Goal: Answer question/provide support: Share knowledge or assist other users

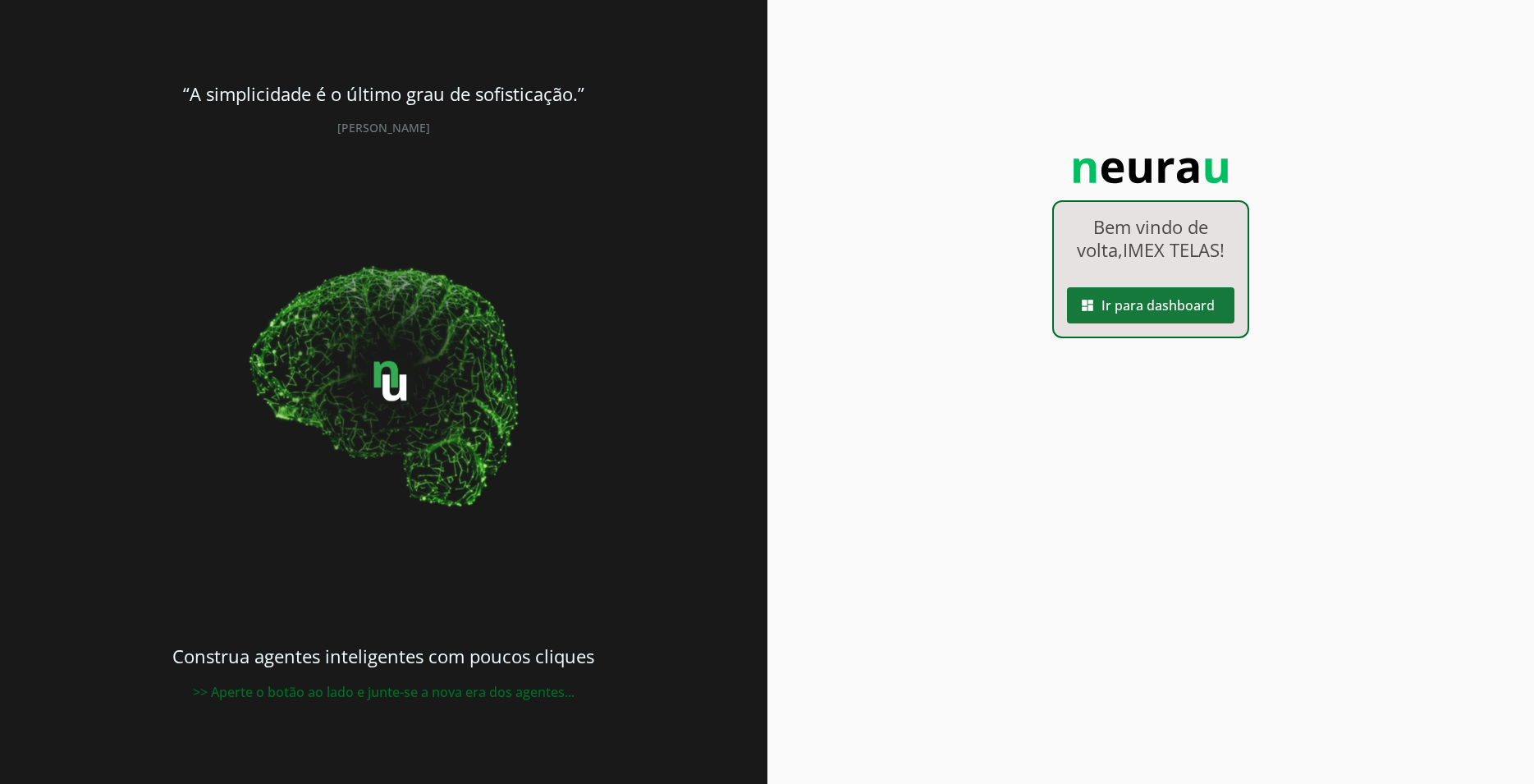
click at [1177, 316] on span at bounding box center [1150, 305] width 167 height 40
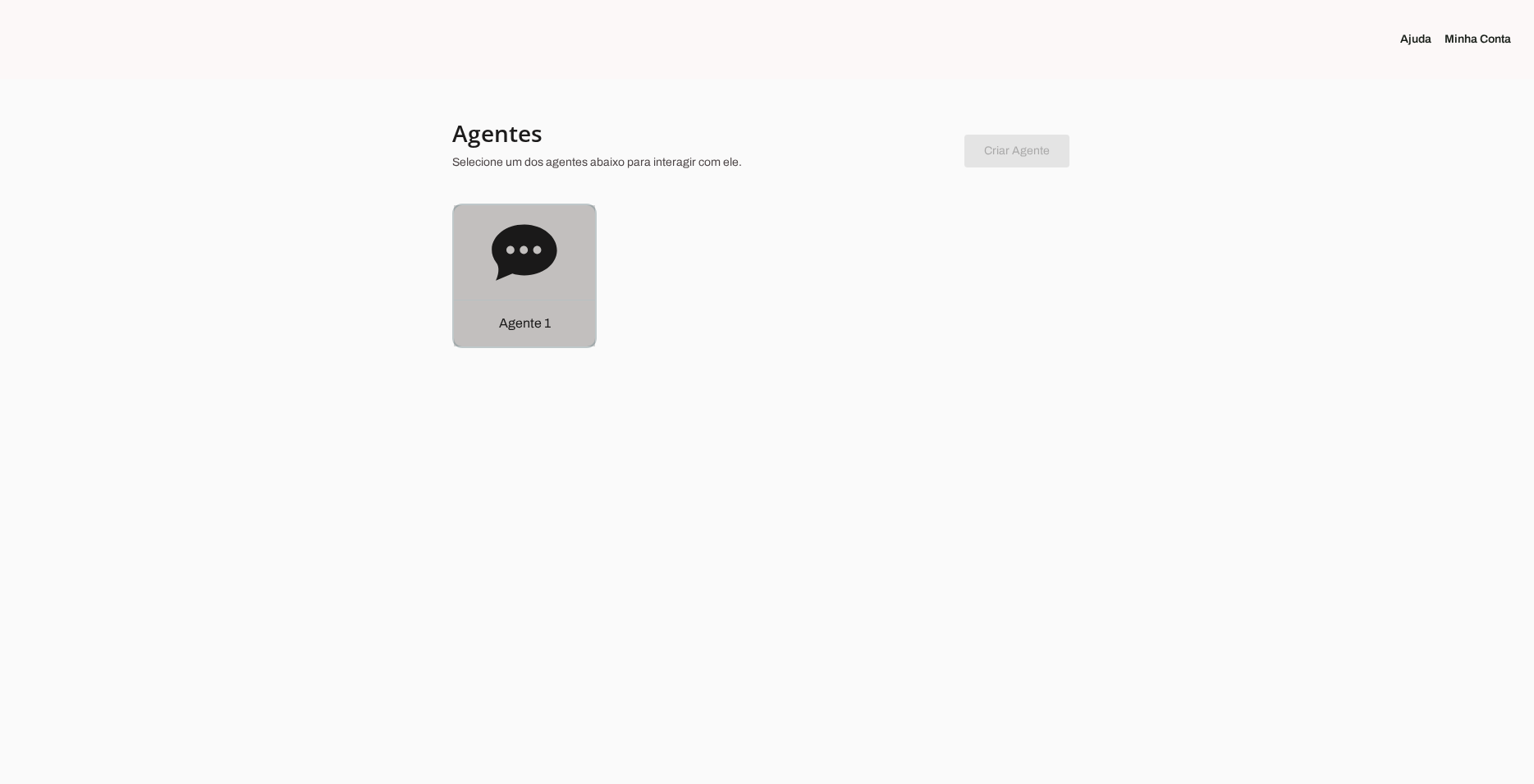
click at [552, 252] on icon at bounding box center [523, 251] width 65 height 56
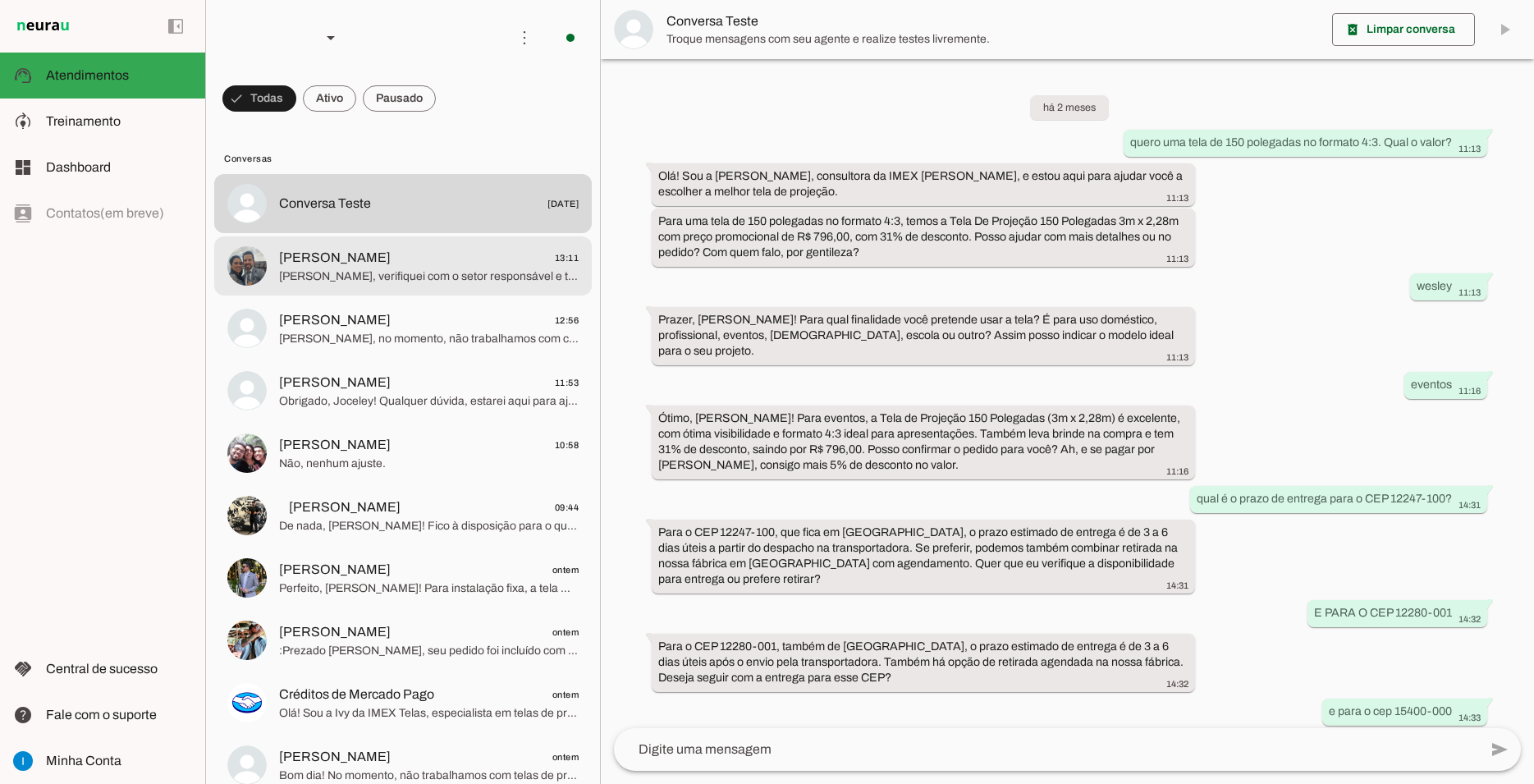
scroll to position [748, 0]
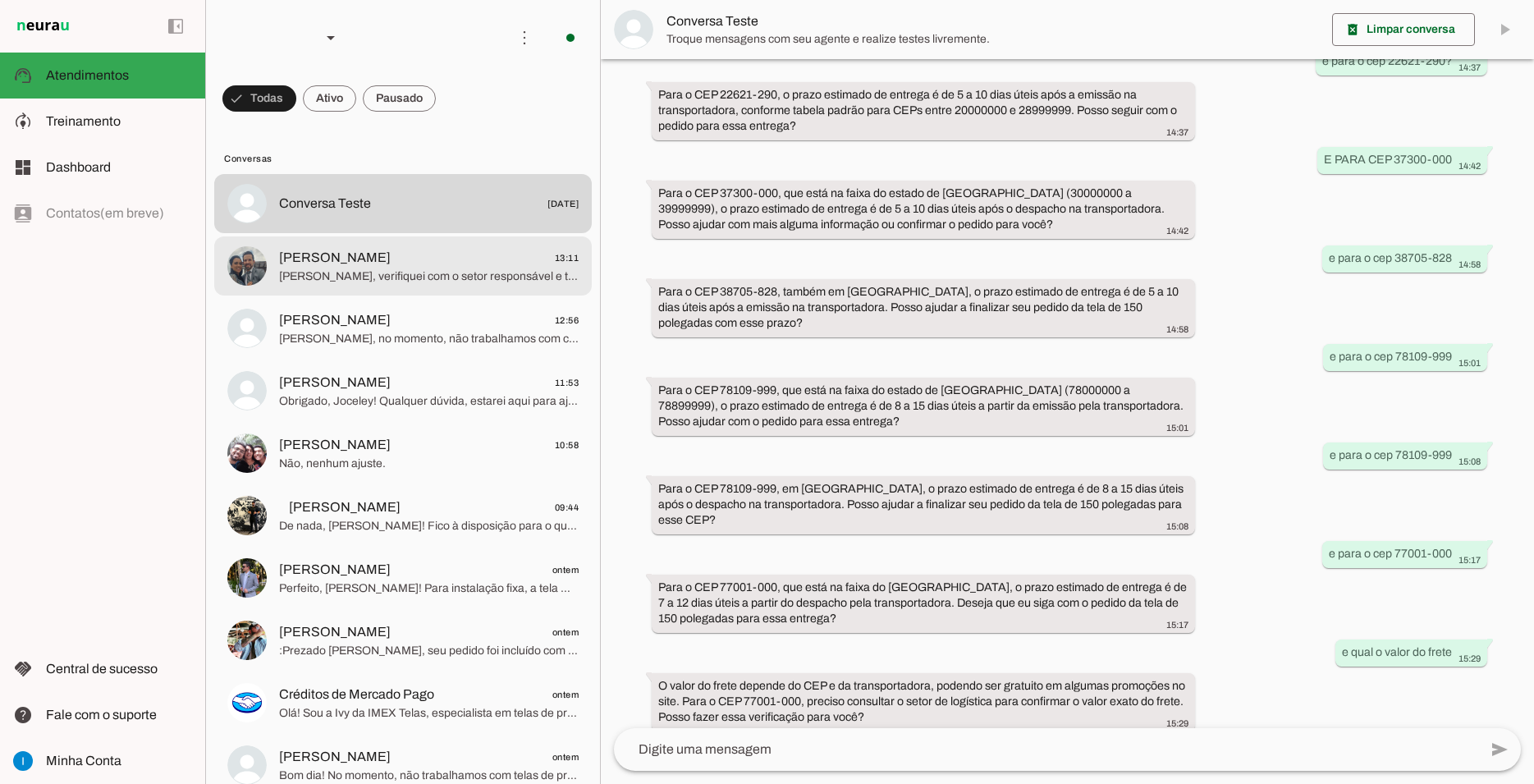
click at [552, 268] on span "[PERSON_NAME], verifiquei com o setor responsável e tenho uma informação import…" at bounding box center [428, 276] width 299 height 16
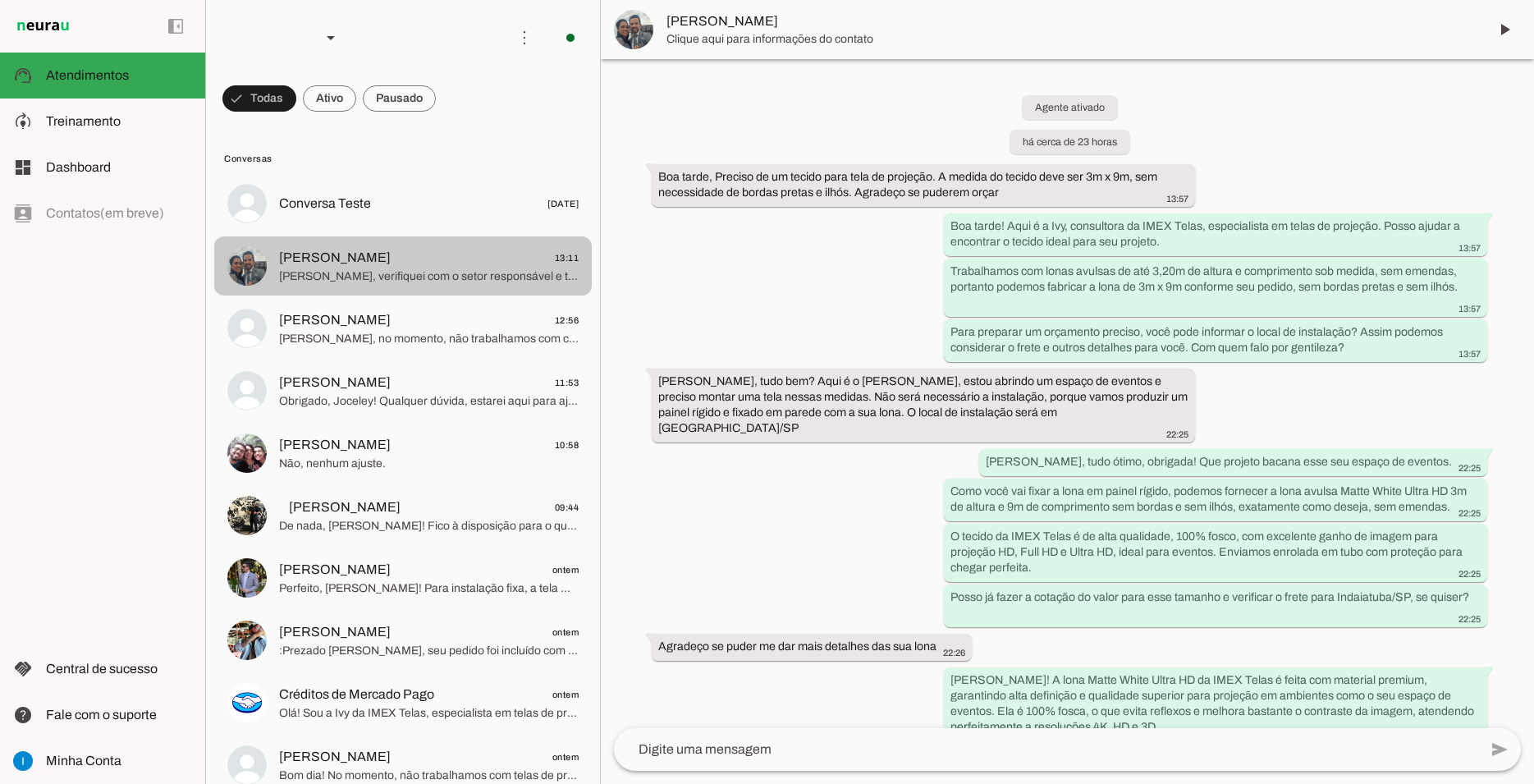
scroll to position [1886, 0]
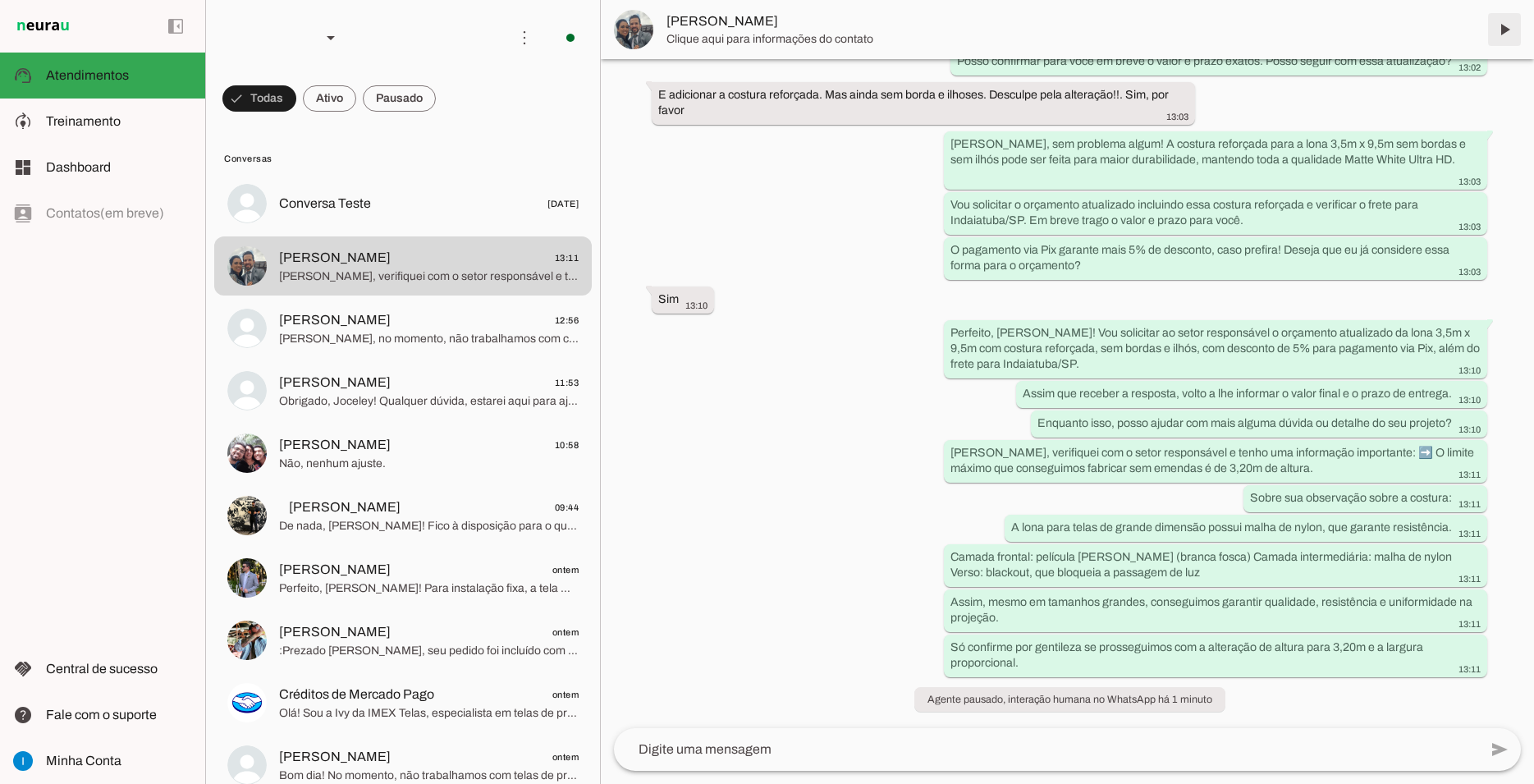
click at [1499, 18] on span at bounding box center [1505, 29] width 40 height 40
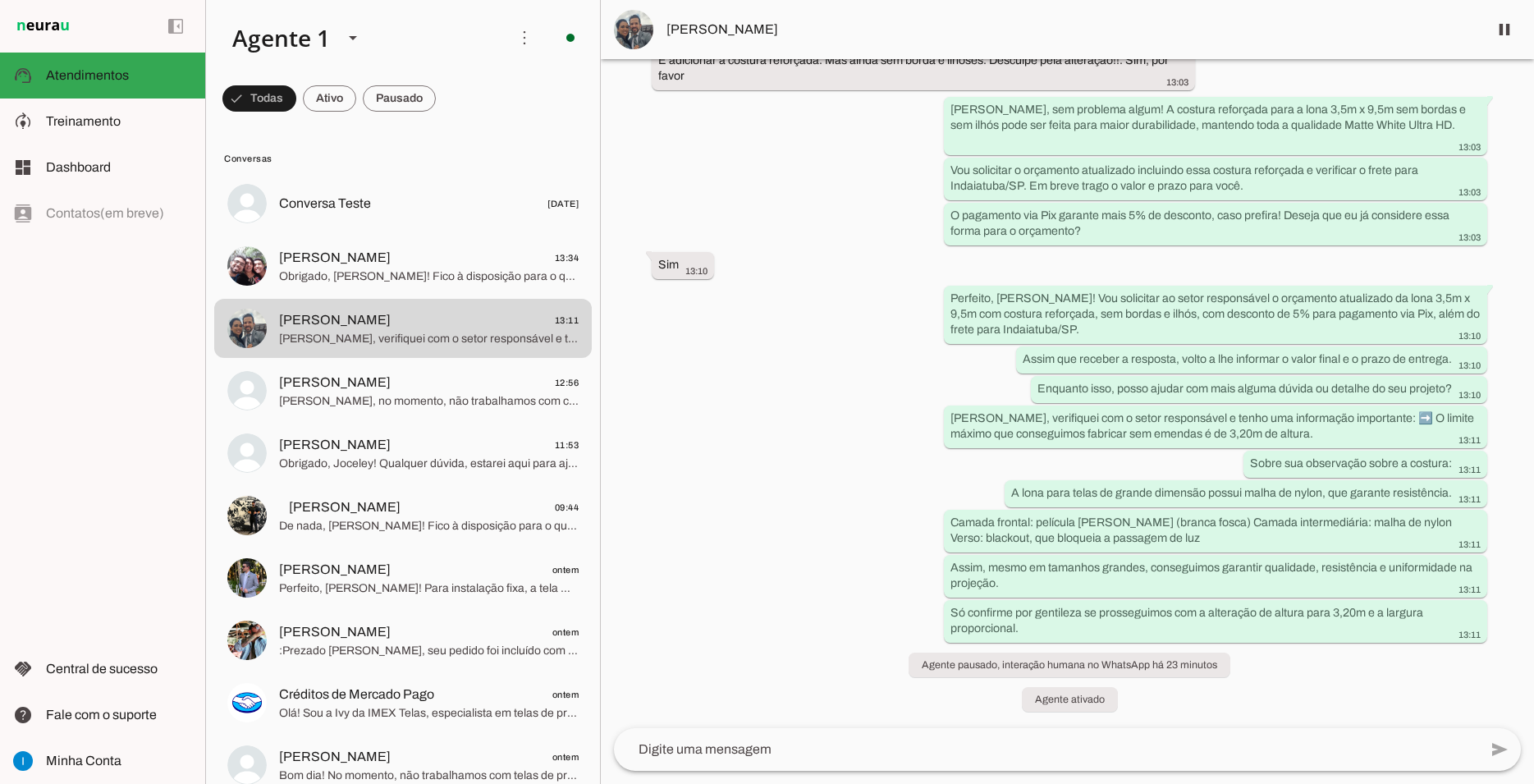
scroll to position [0, 0]
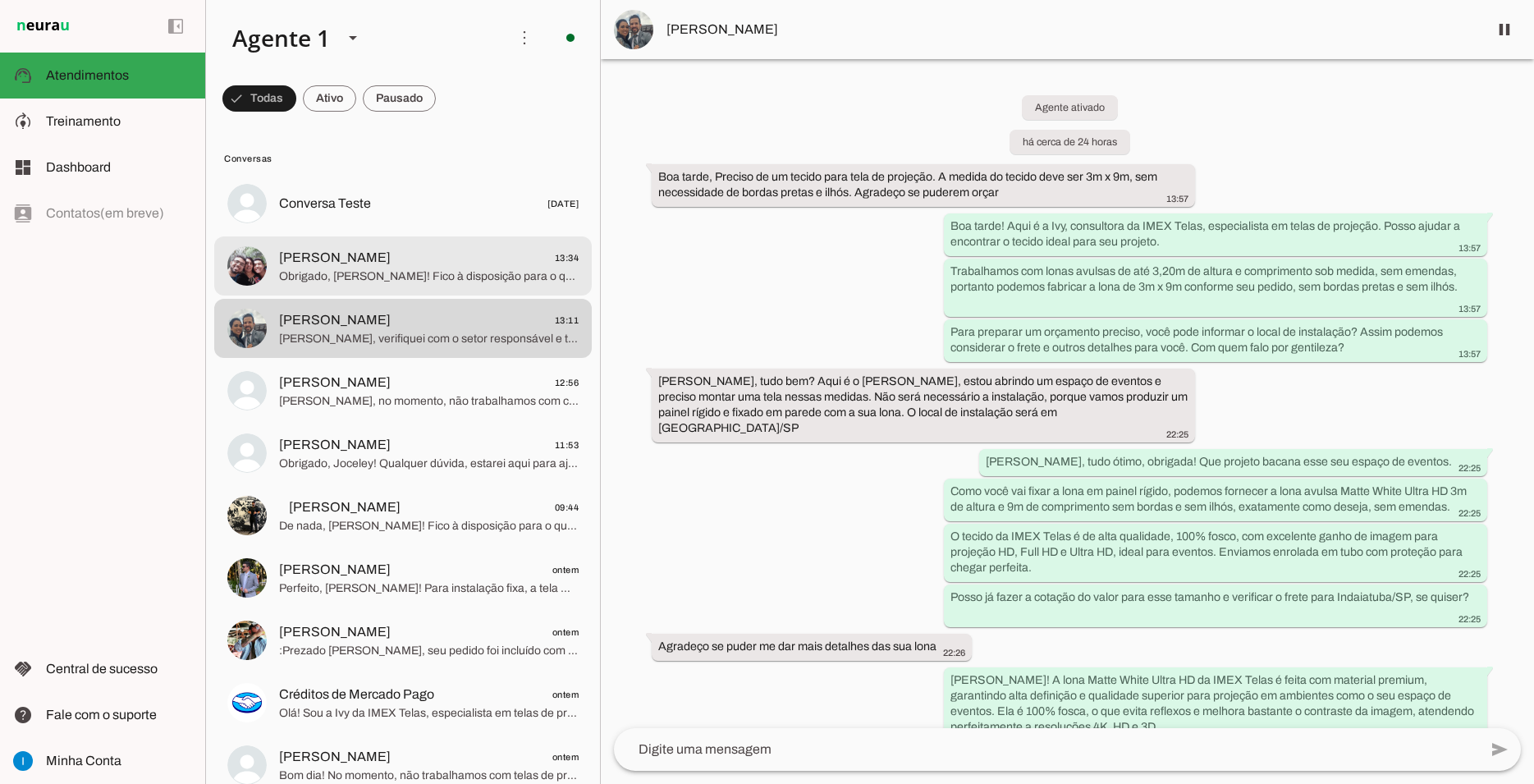
click at [430, 268] on span "Obrigado, [PERSON_NAME]! Fico à disposição para o que precisar. Logo envio o li…" at bounding box center [428, 276] width 299 height 16
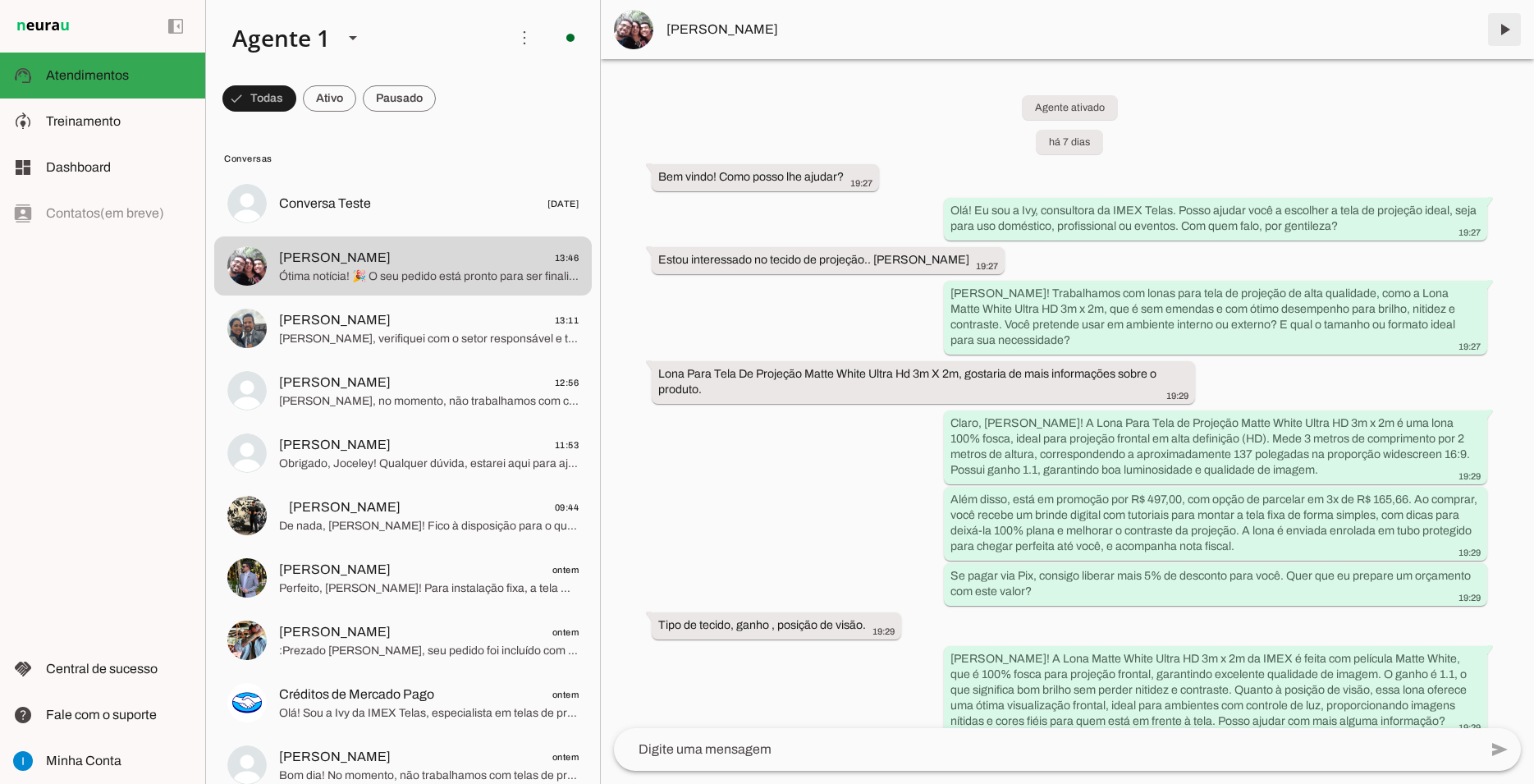
click at [1502, 37] on span at bounding box center [1505, 29] width 40 height 40
click at [464, 333] on md-item "Daniel Almeida 13:11 Daniel, verifiquei com o setor responsável e tenho uma inf…" at bounding box center [403, 328] width 378 height 60
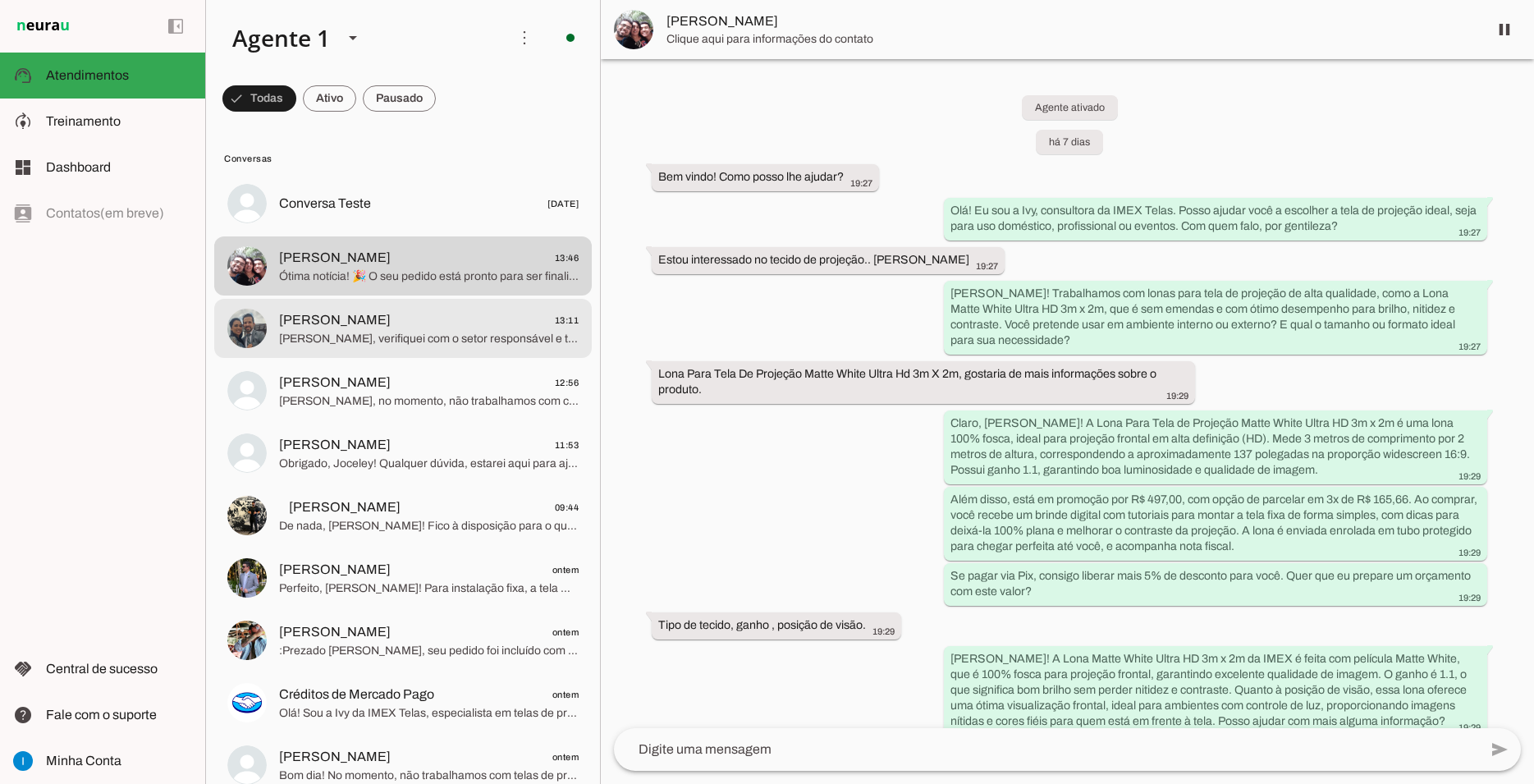
scroll to position [1921, 0]
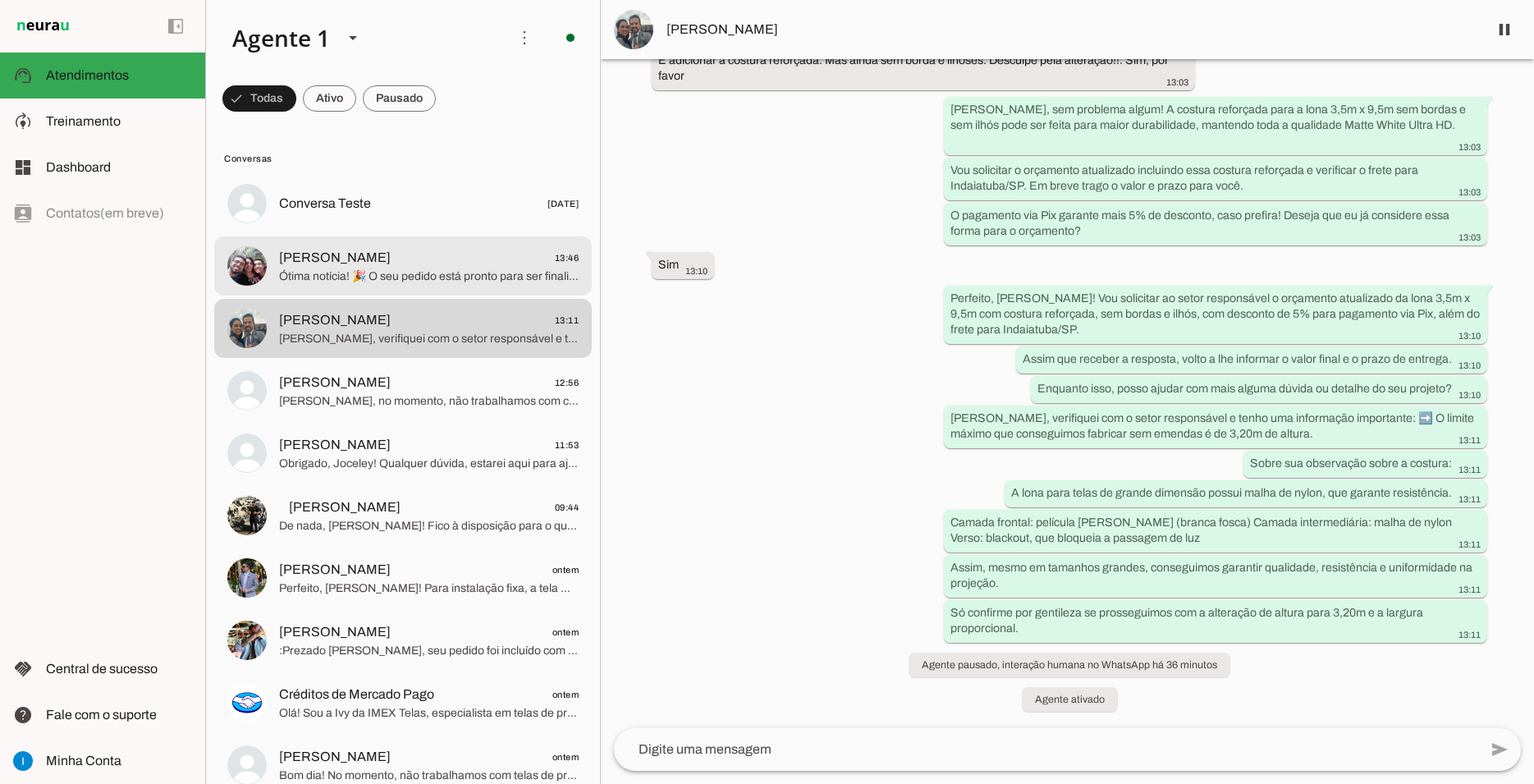
click at [495, 268] on span "Ótima notícia! 🎉 O seu pedido está pronto para ser finalizado. Segue o link par…" at bounding box center [428, 276] width 299 height 16
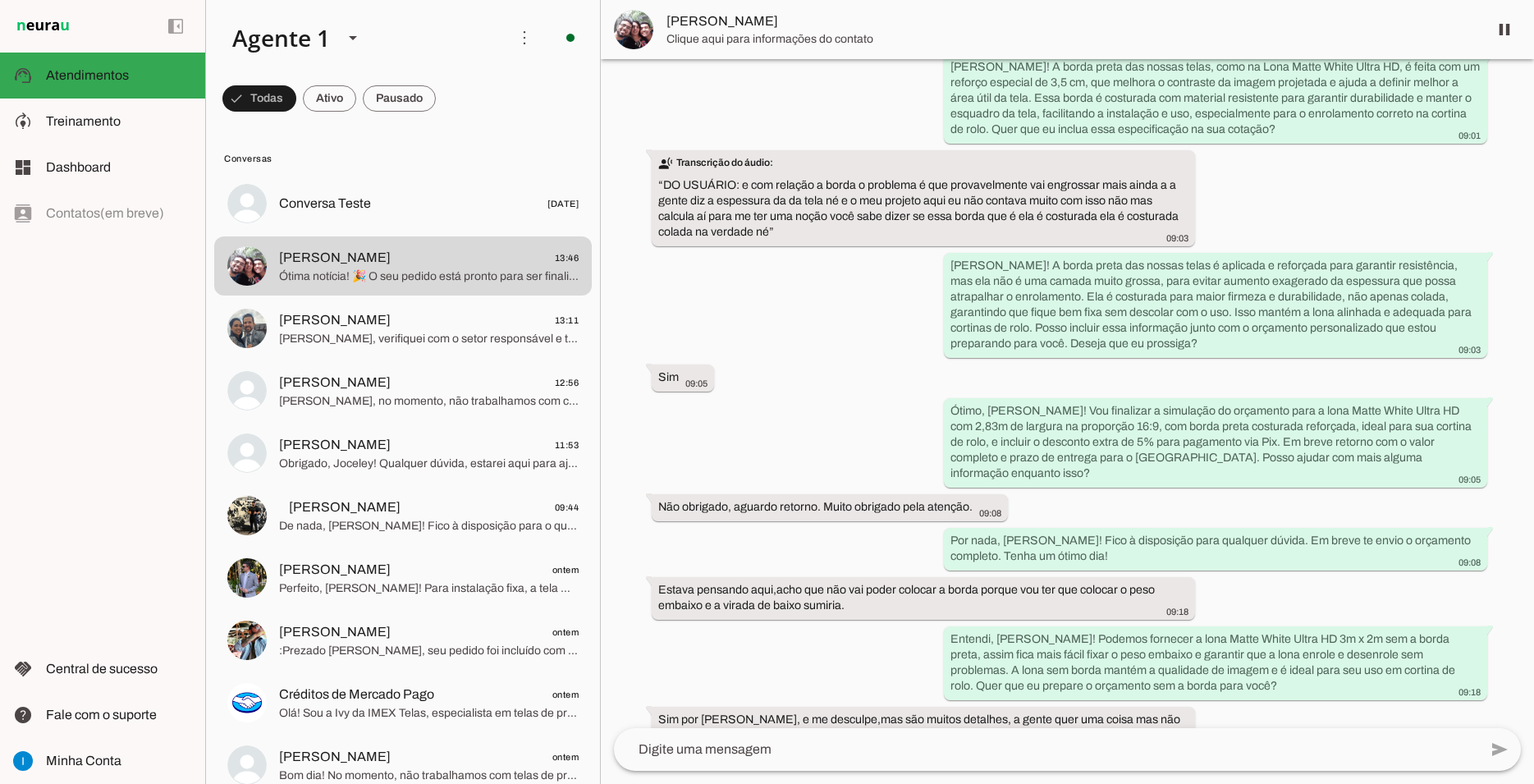
scroll to position [8365, 0]
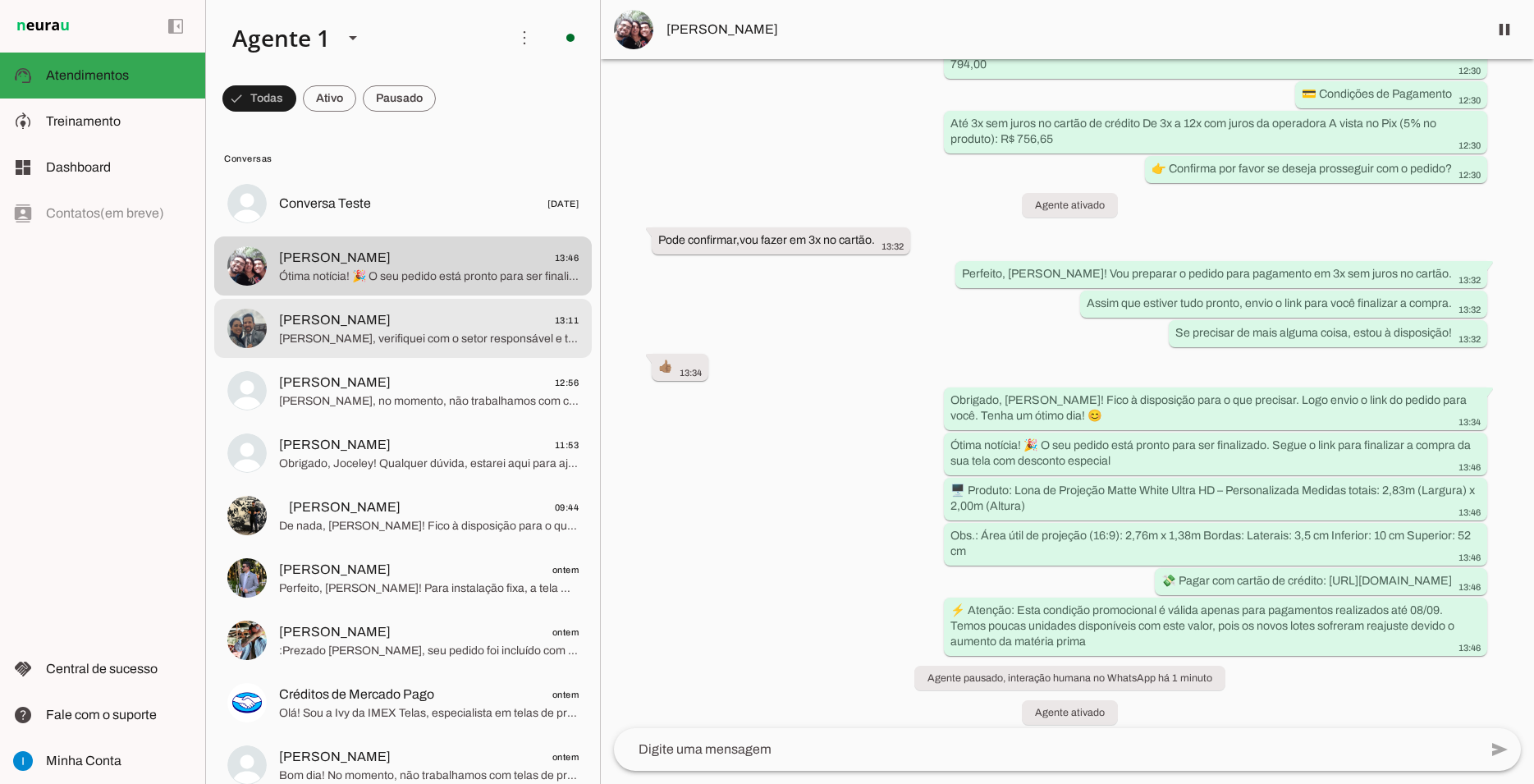
click at [472, 310] on span "Daniel Almeida 13:11" at bounding box center [428, 320] width 299 height 21
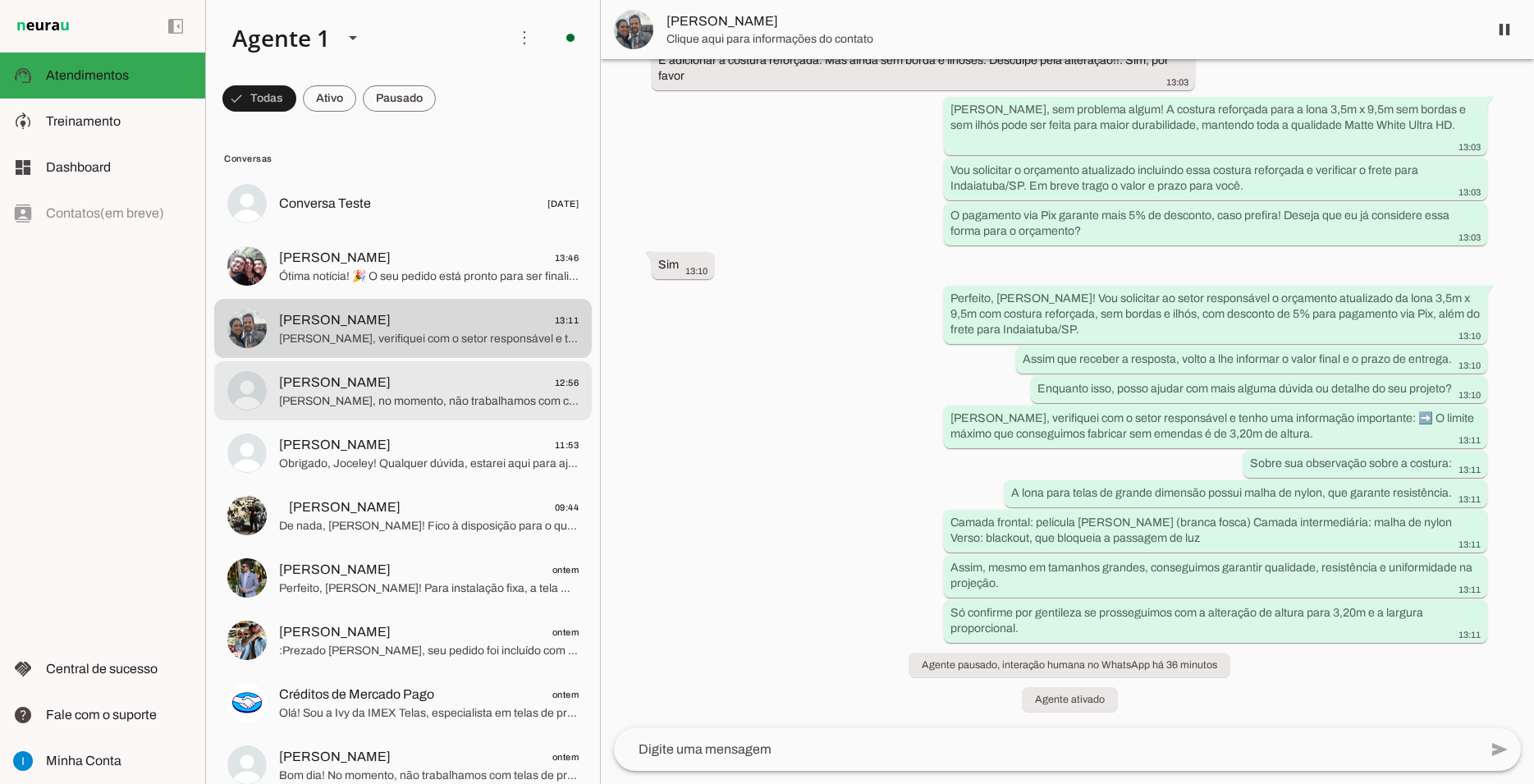
click at [453, 372] on span "Murilo Lopes da Rosa 12:56" at bounding box center [428, 383] width 299 height 21
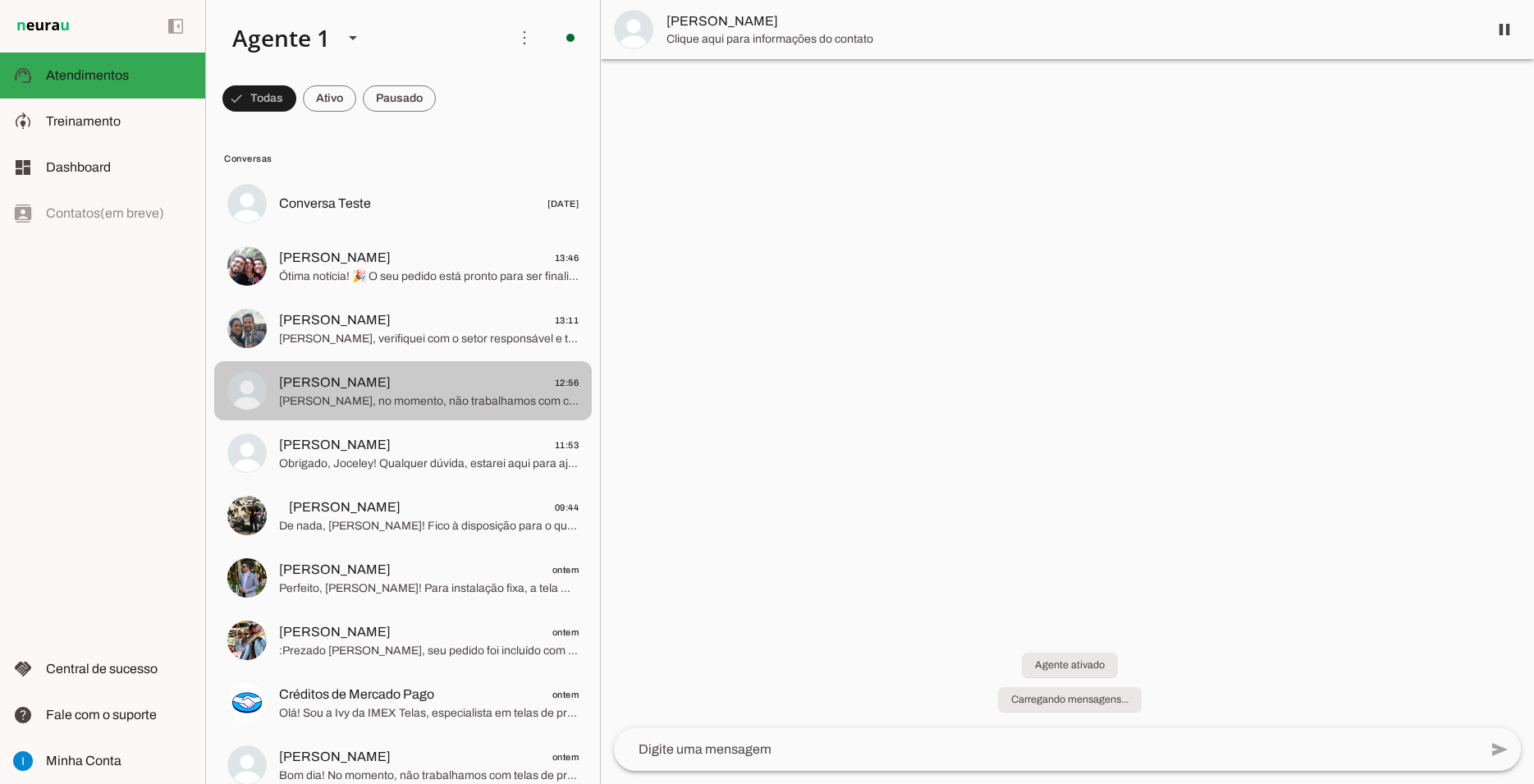
scroll to position [579, 0]
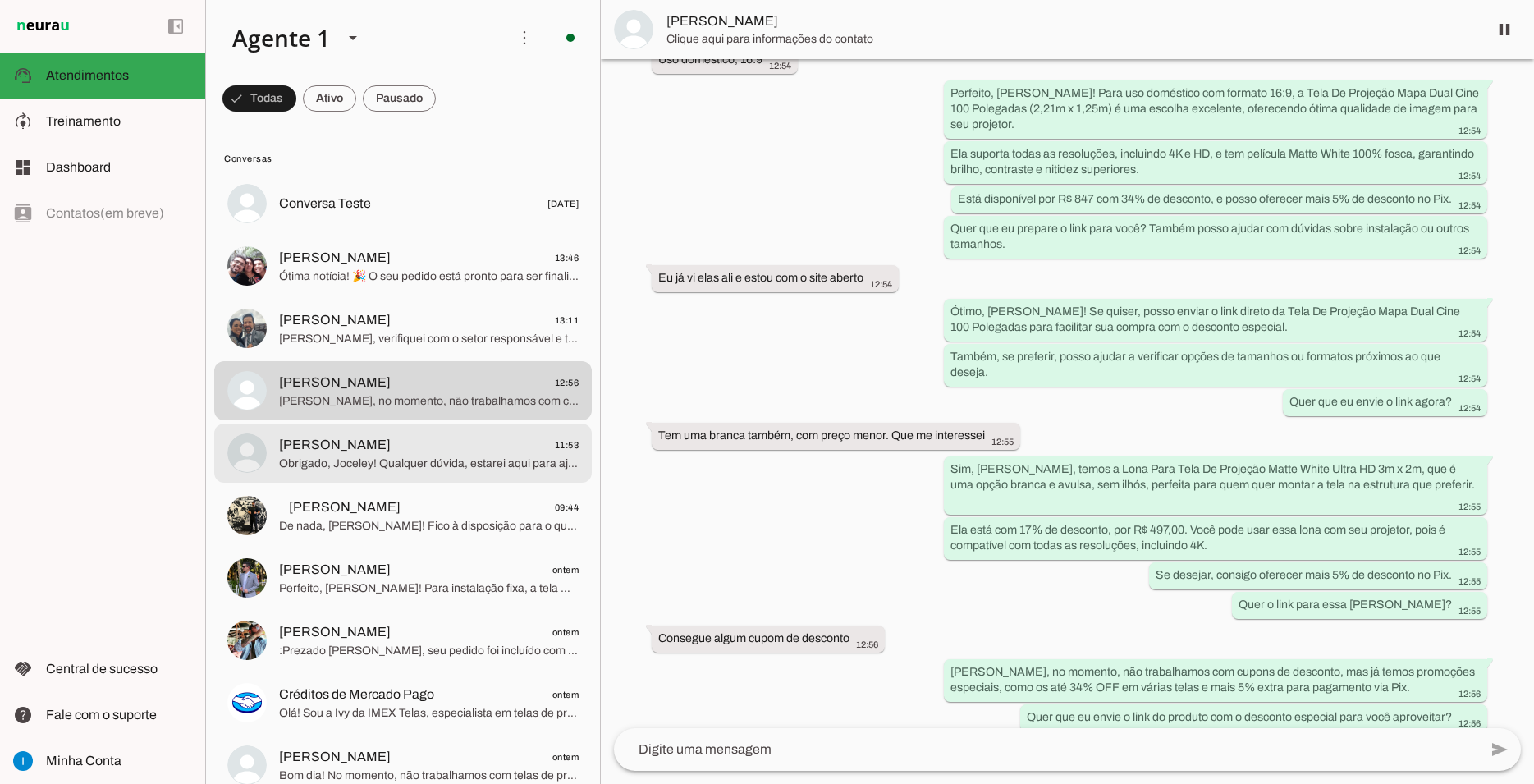
click at [435, 455] on span "Obrigado, Joceley! Qualquer dúvida, estarei aqui para ajudar. Tenha um ótimo di…" at bounding box center [428, 463] width 299 height 16
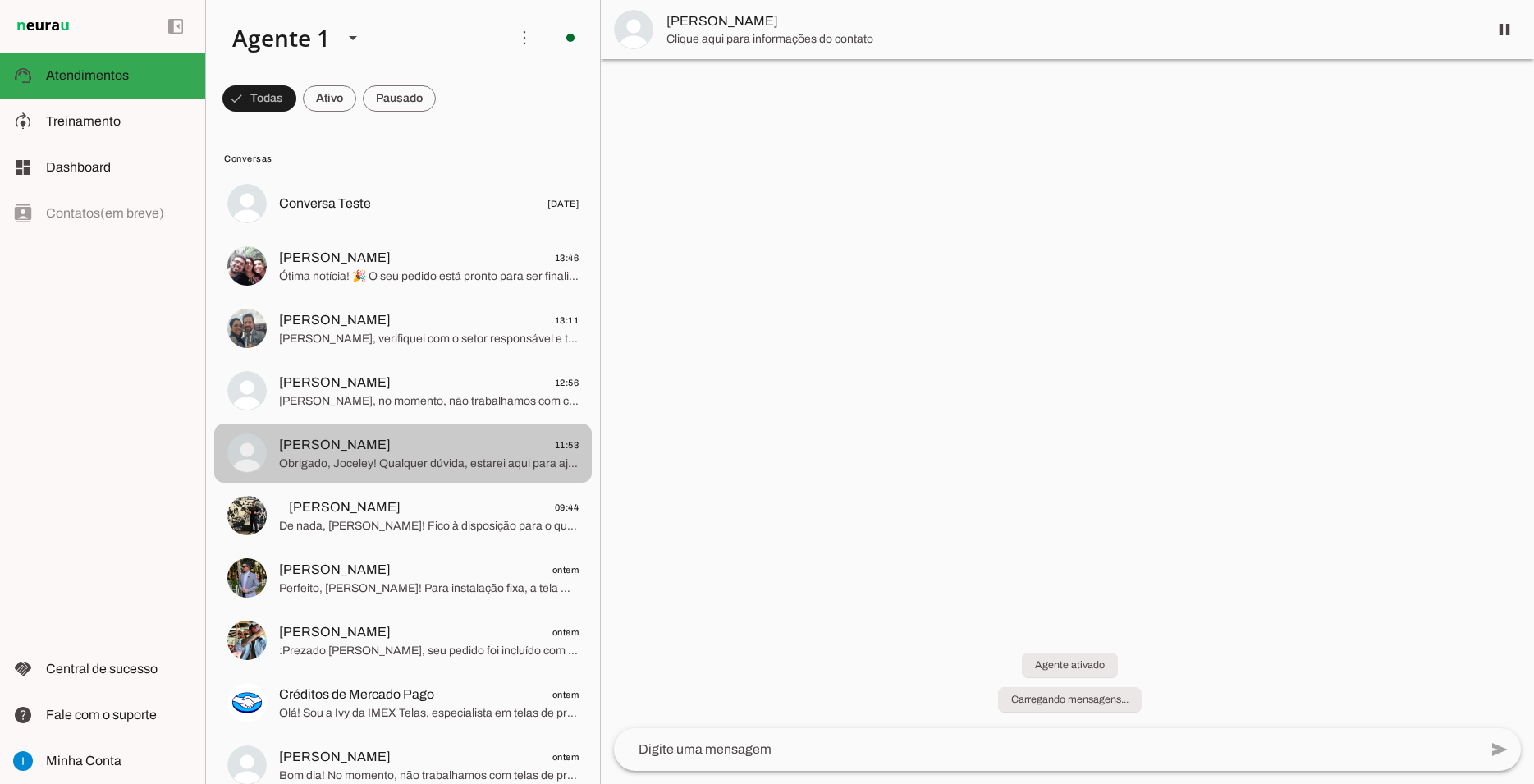
scroll to position [127, 0]
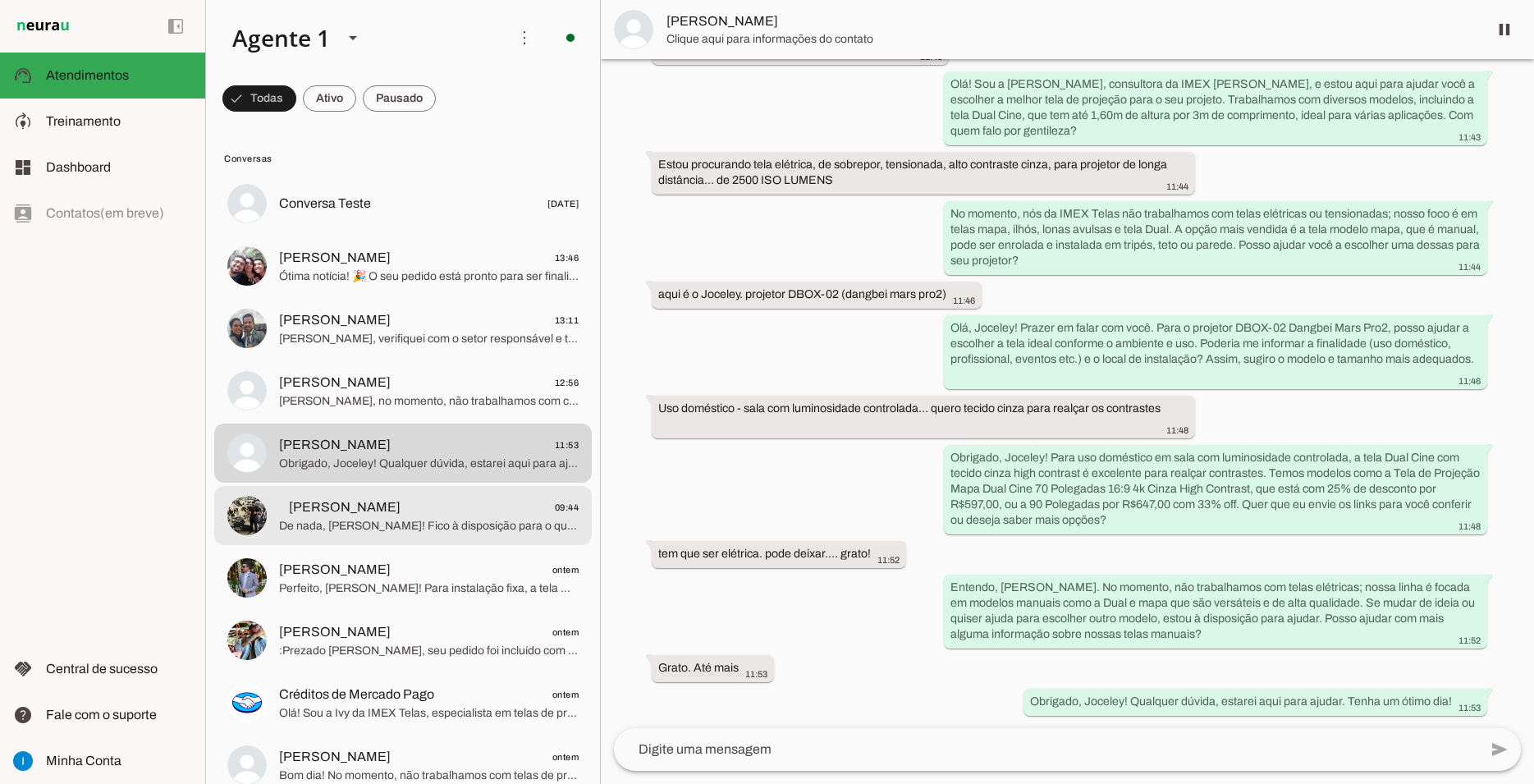
click at [436, 497] on span "⠀Alex 09:44" at bounding box center [428, 507] width 299 height 21
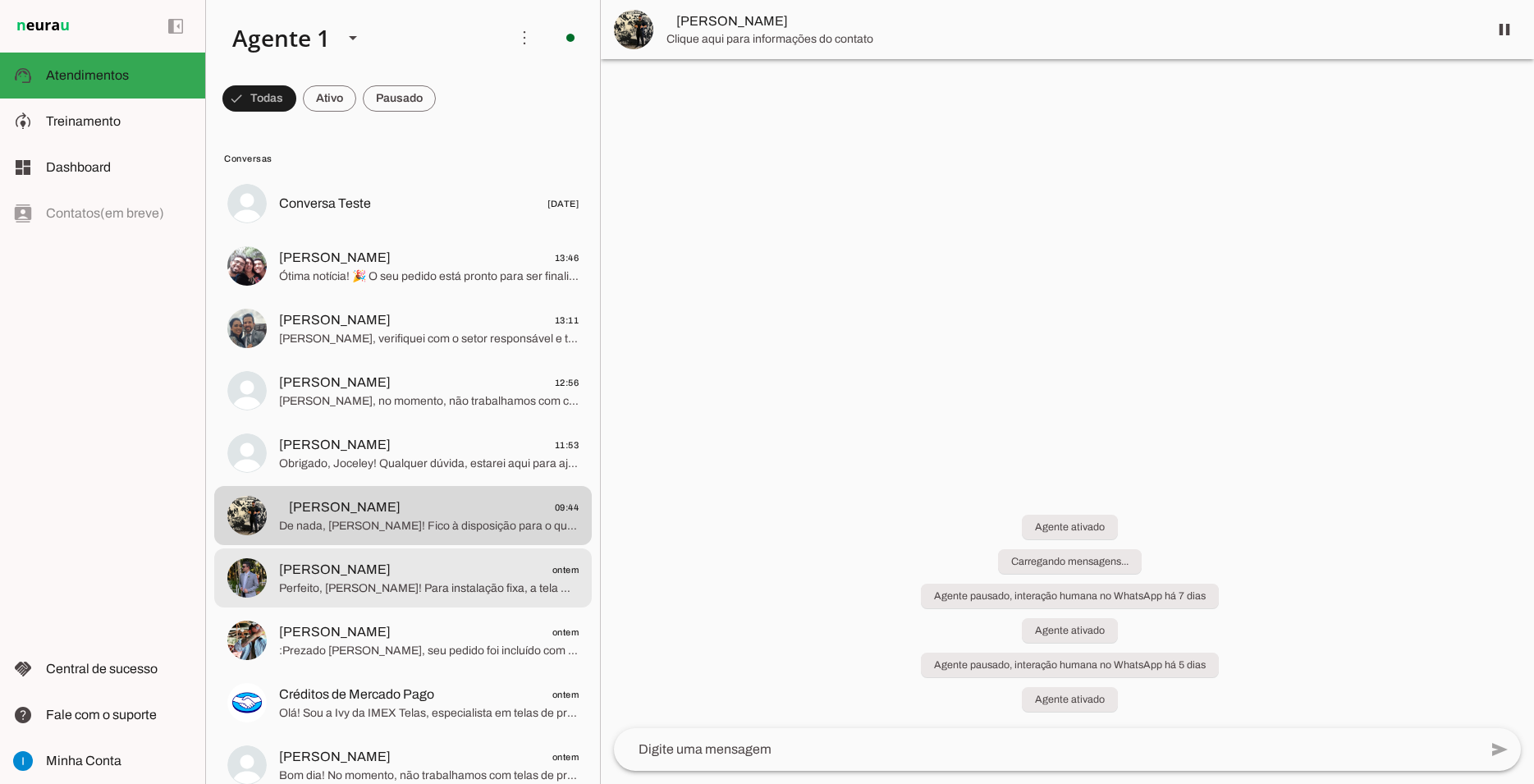
click at [419, 560] on span "Erick Ferreira ontem" at bounding box center [428, 571] width 299 height 21
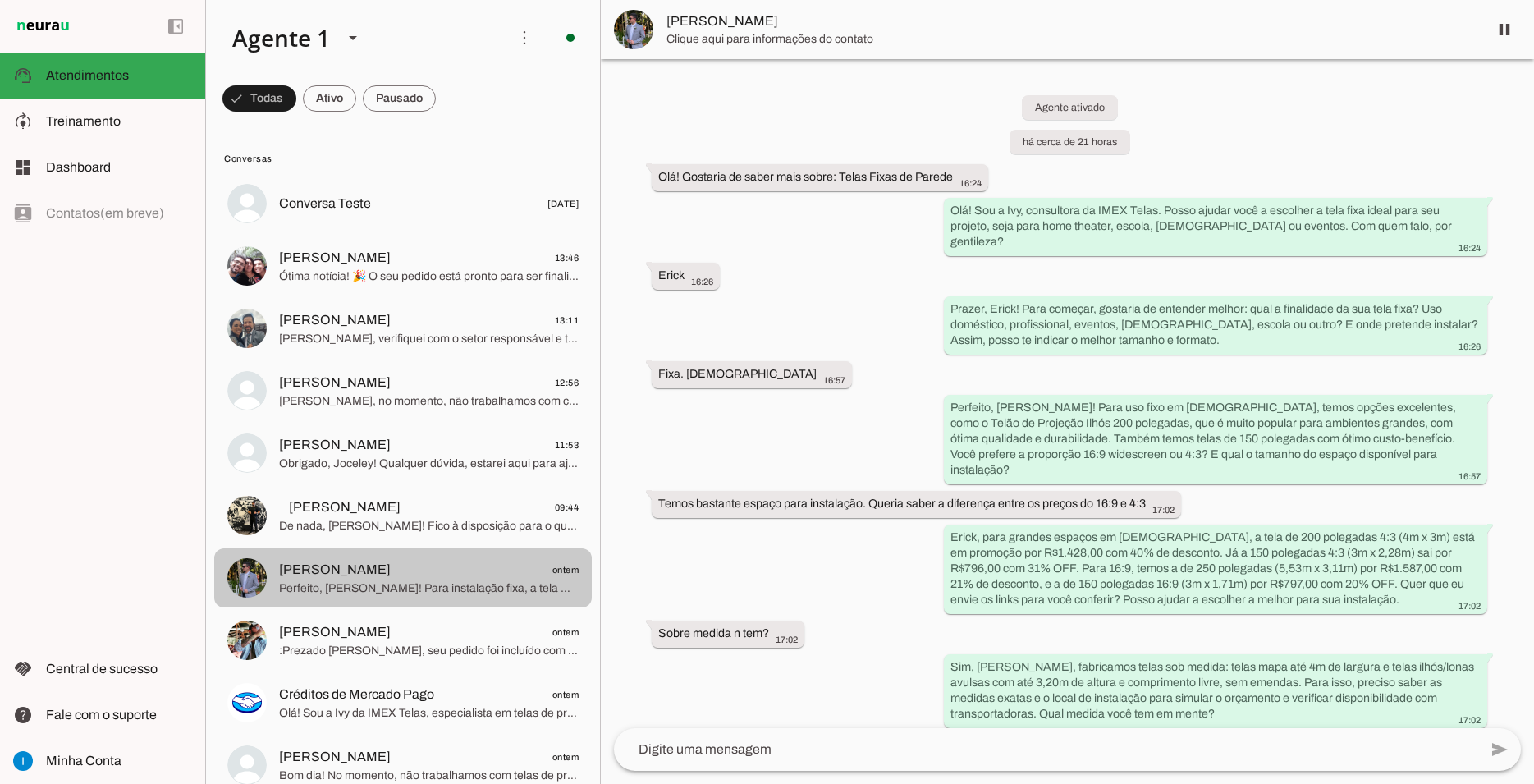
scroll to position [567, 0]
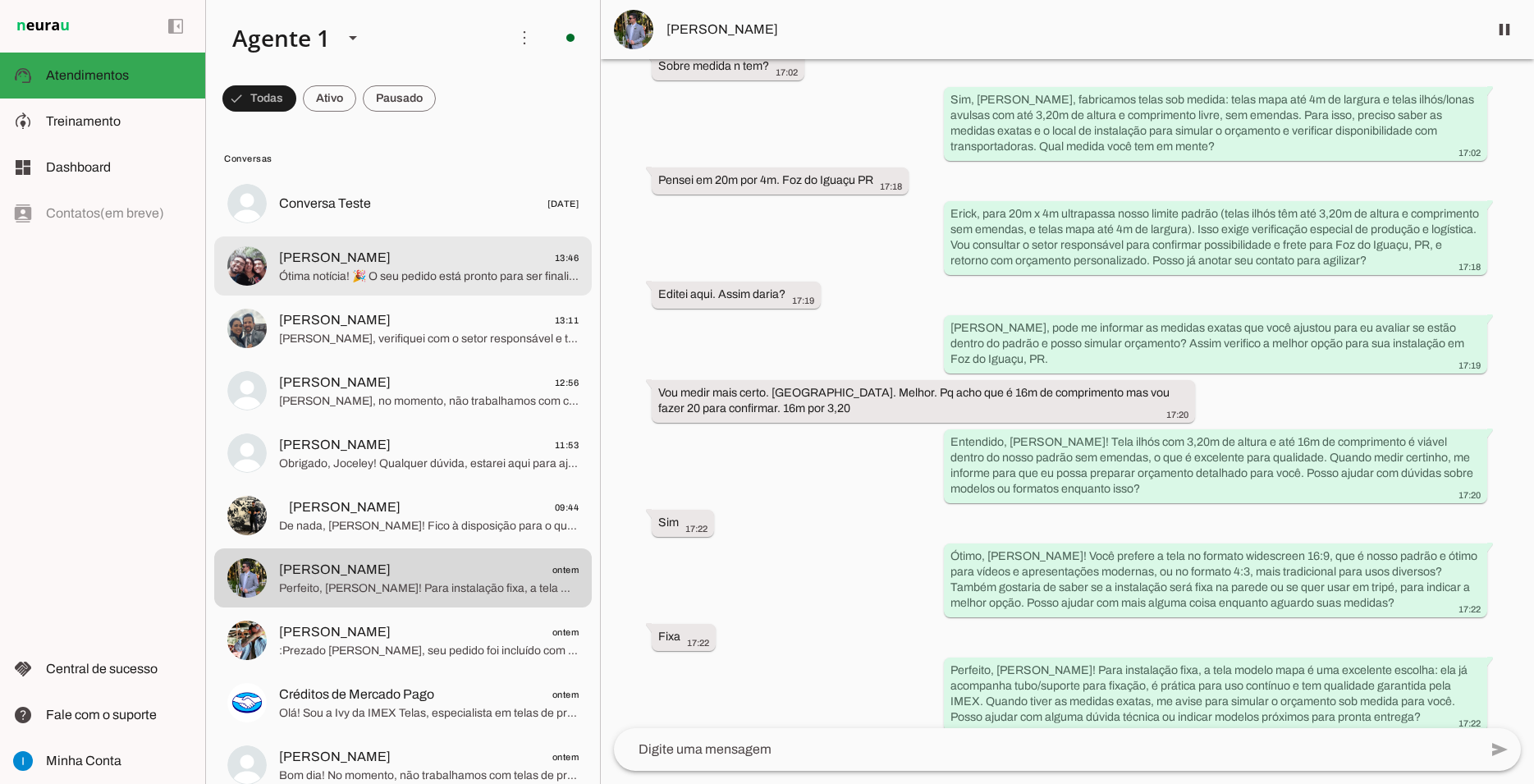
click at [453, 268] on span "Ótima notícia! 🎉 O seu pedido está pronto para ser finalizado. Segue o link par…" at bounding box center [428, 276] width 299 height 16
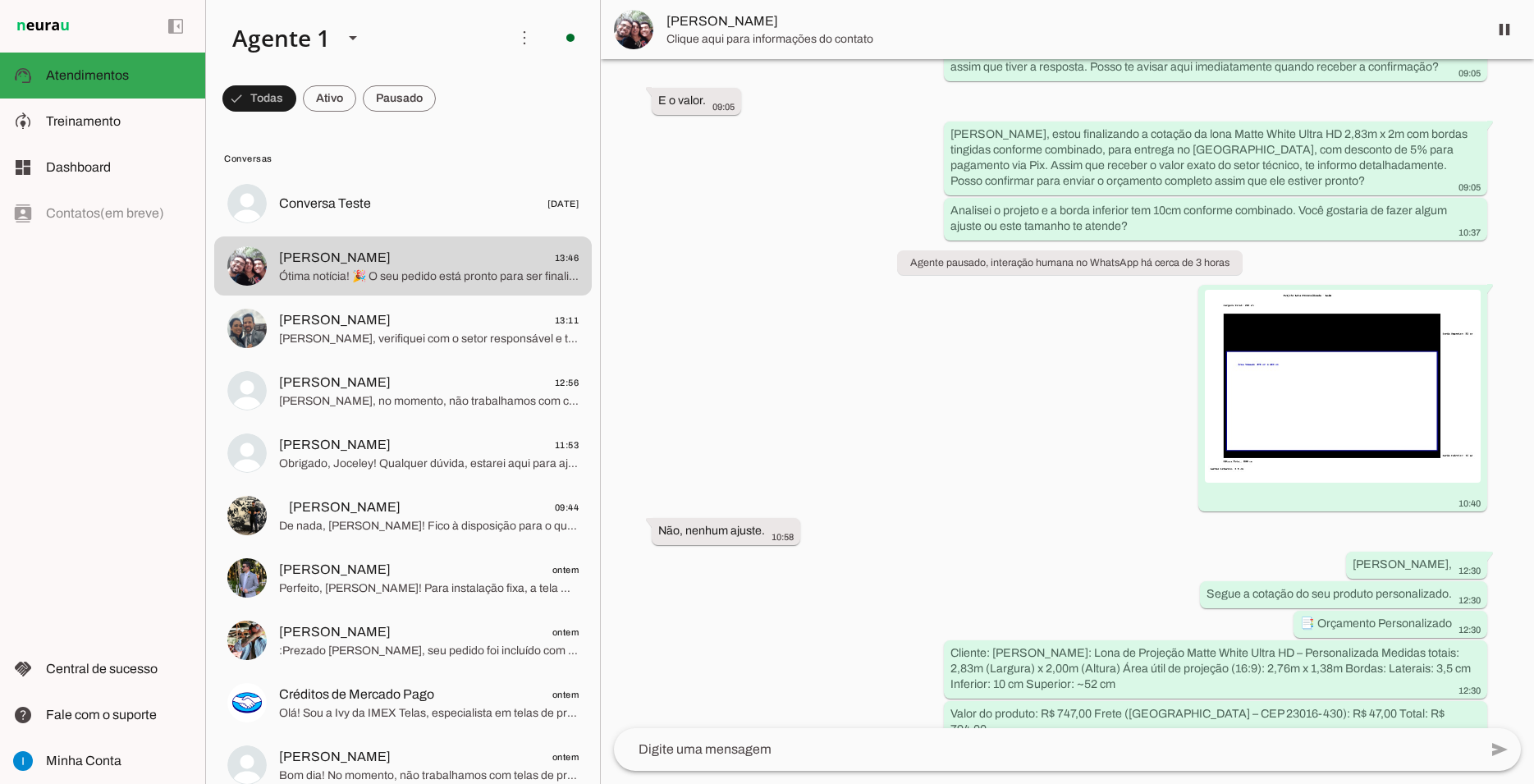
scroll to position [7257, 0]
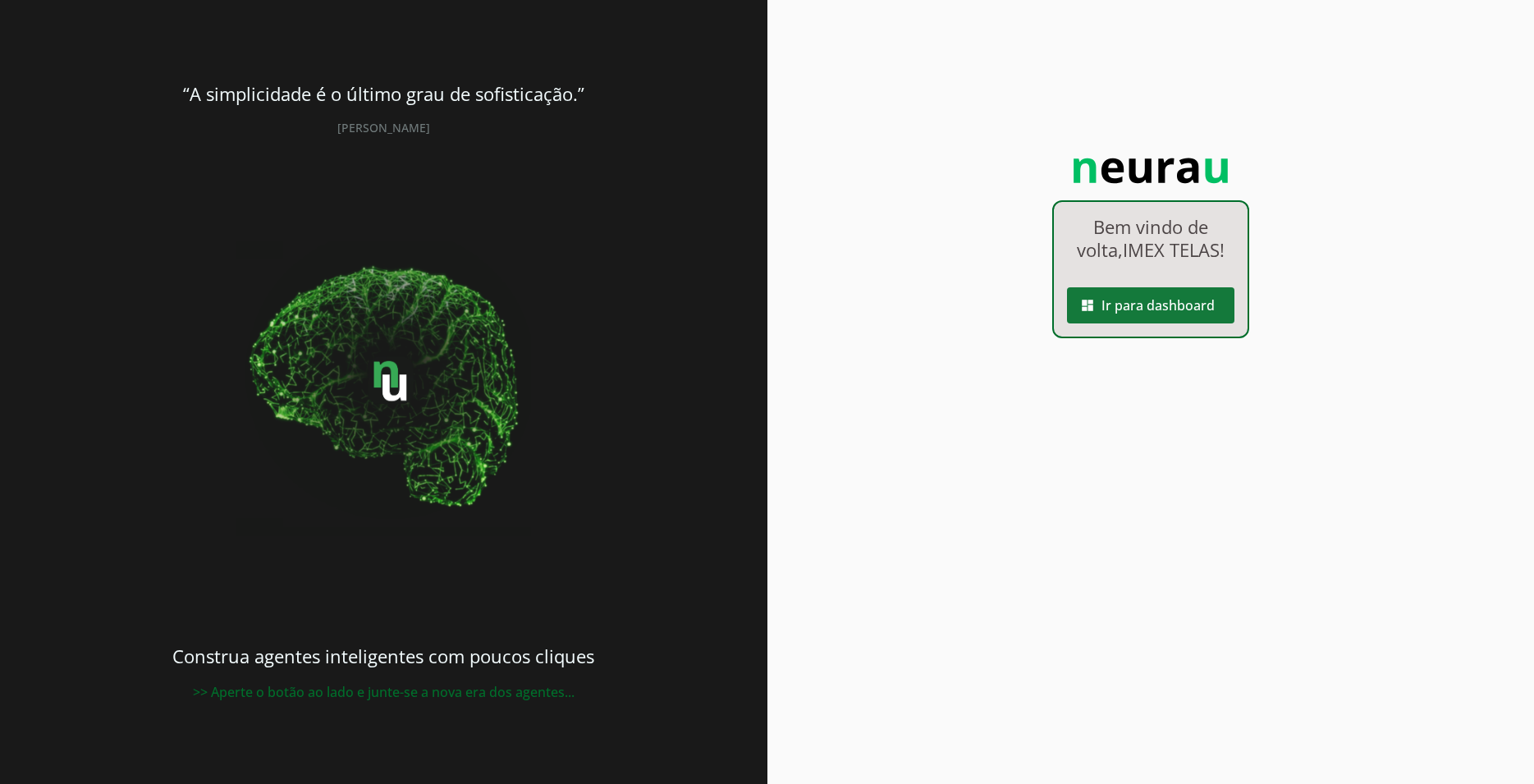
click at [1161, 310] on span at bounding box center [1150, 305] width 167 height 40
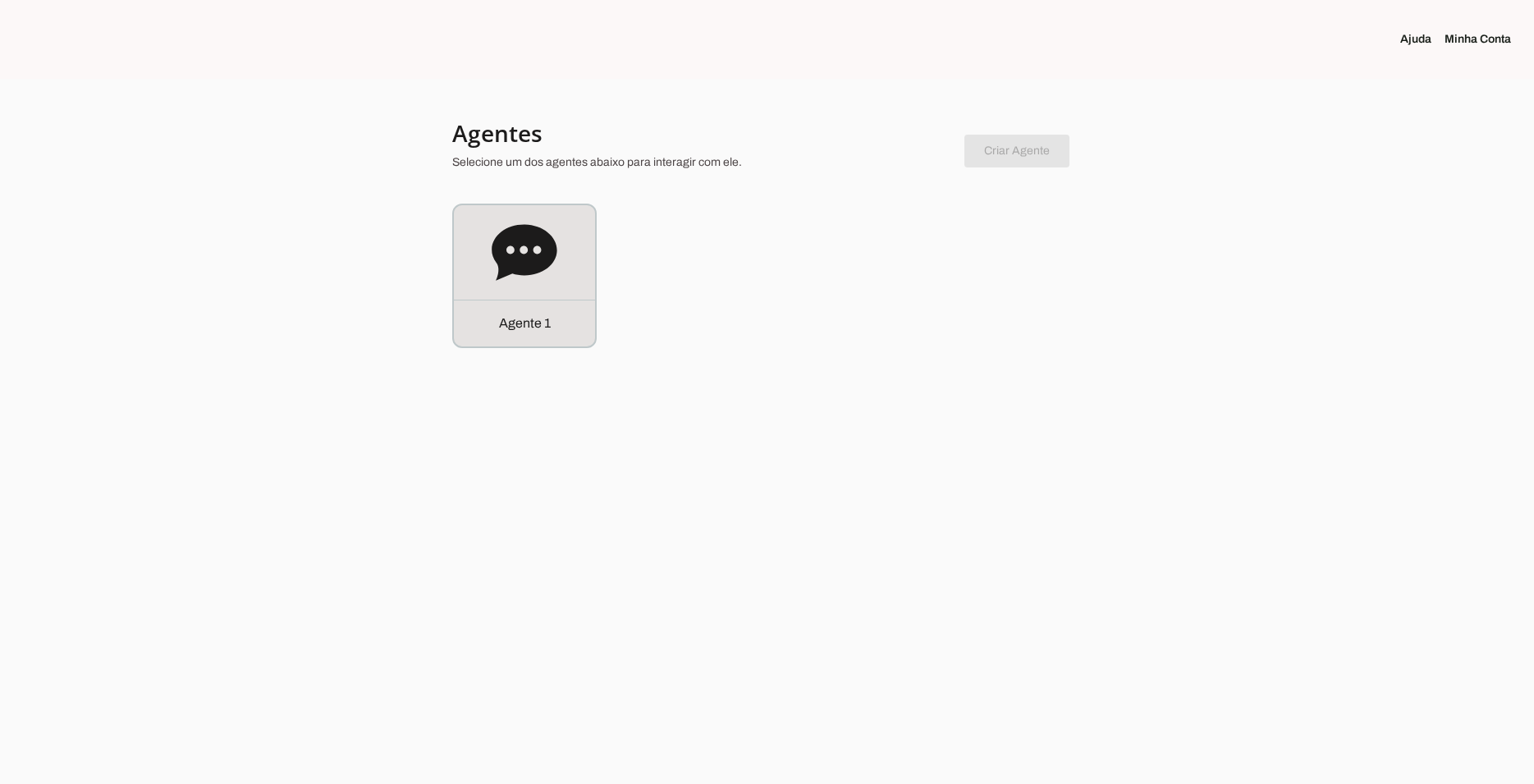
click at [575, 259] on div "Agente 1" at bounding box center [523, 275] width 141 height 141
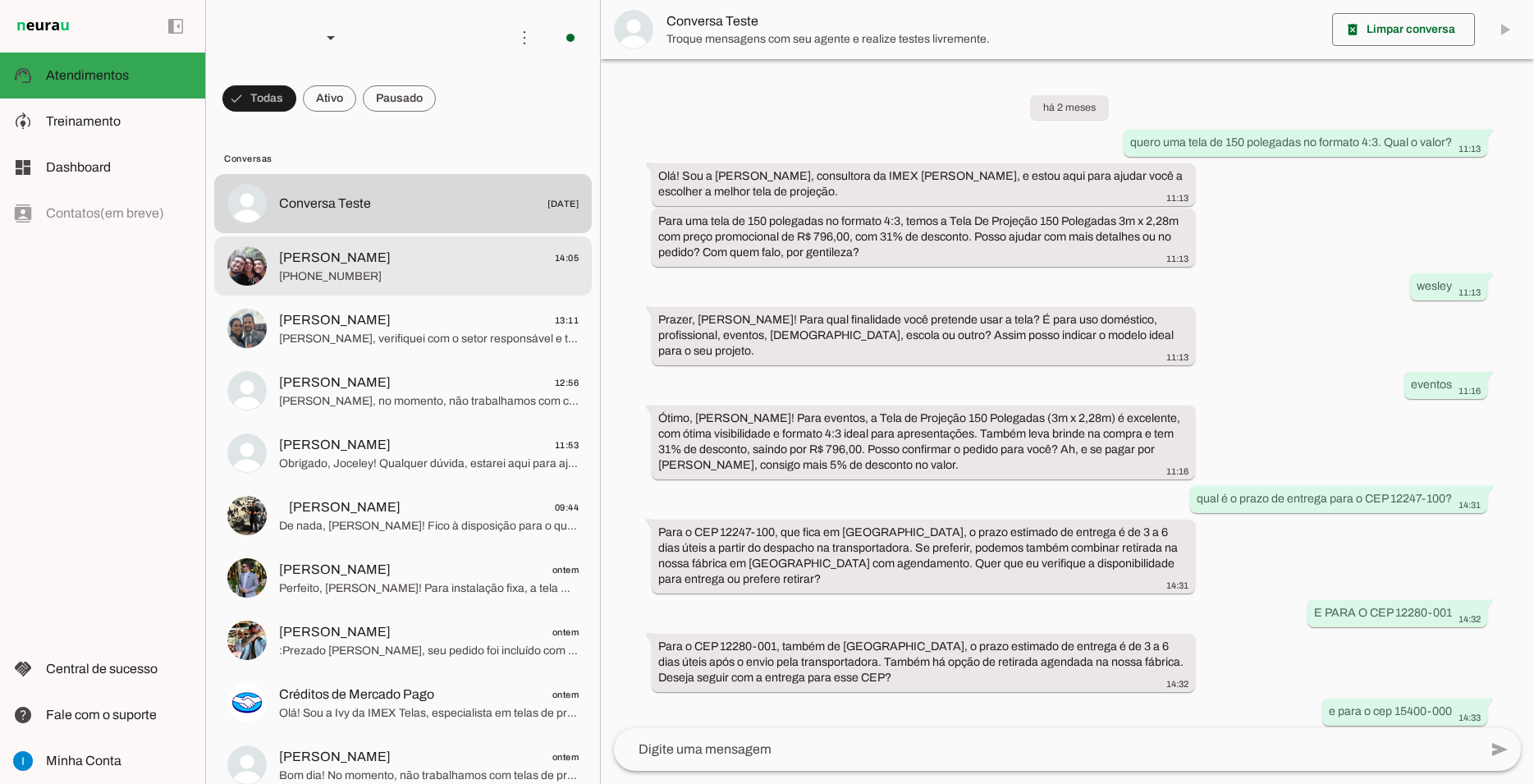
scroll to position [748, 0]
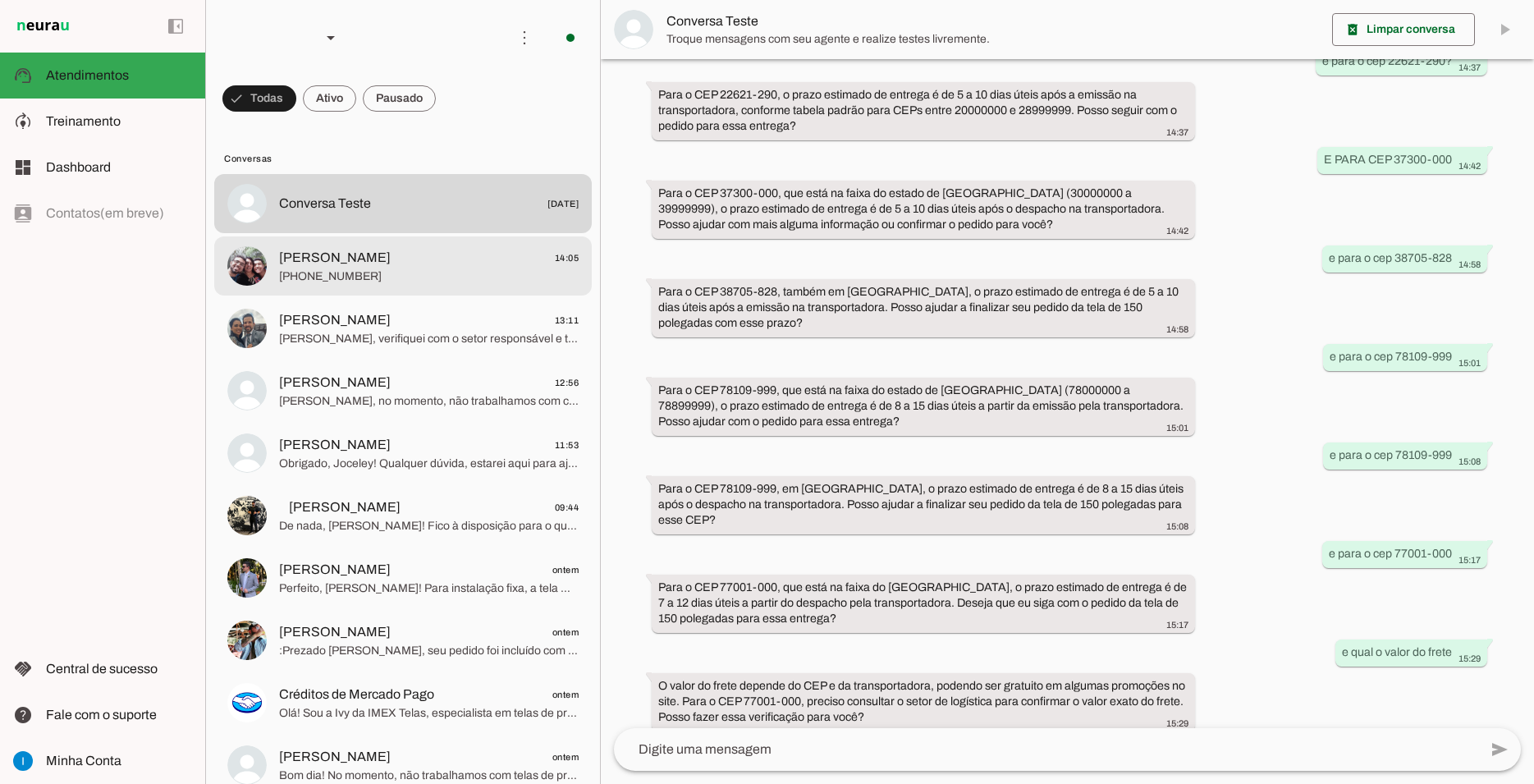
click at [504, 236] on md-item "[PERSON_NAME] 14:05 [PHONE_NUMBER]" at bounding box center [403, 265] width 378 height 60
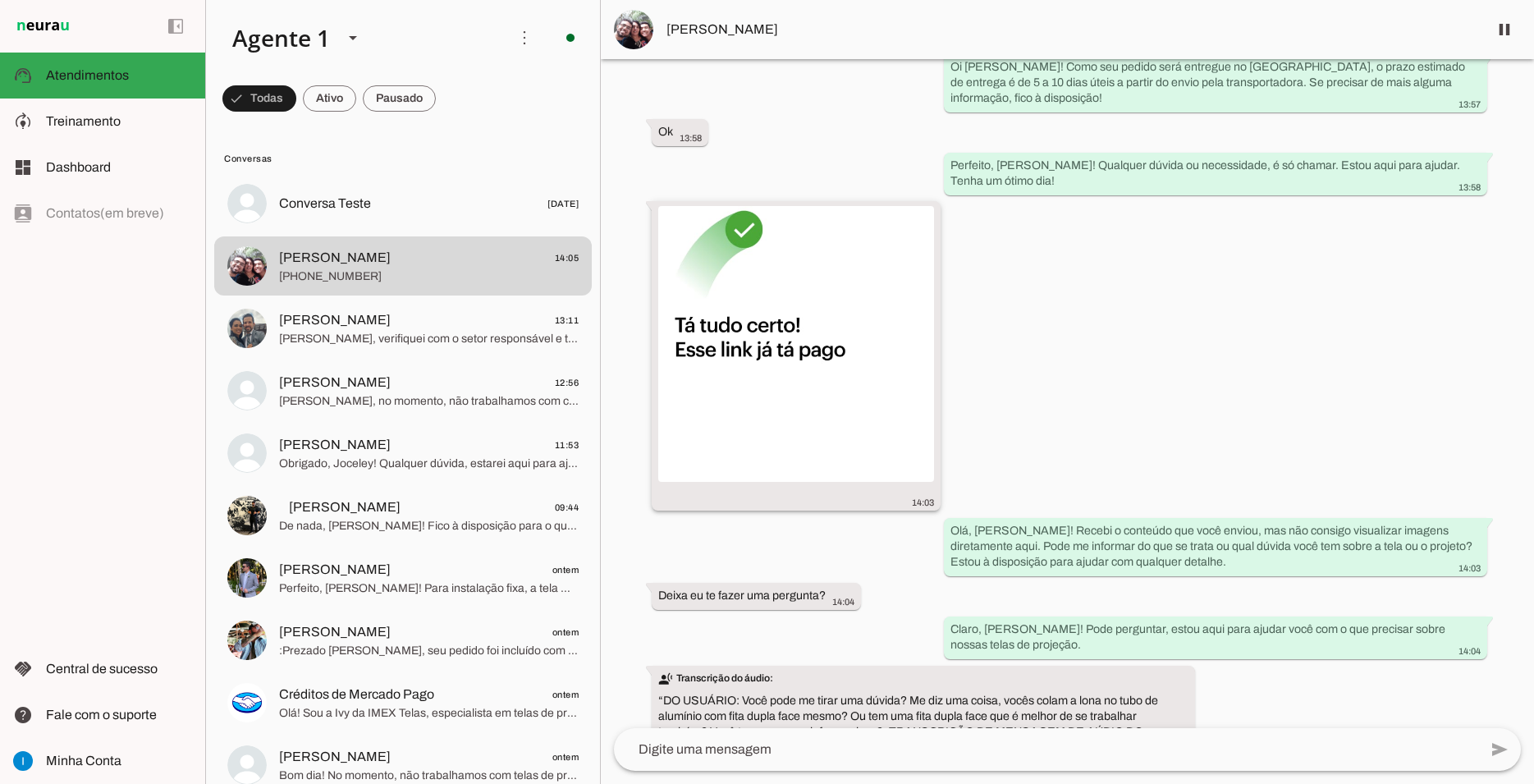
scroll to position [9228, 0]
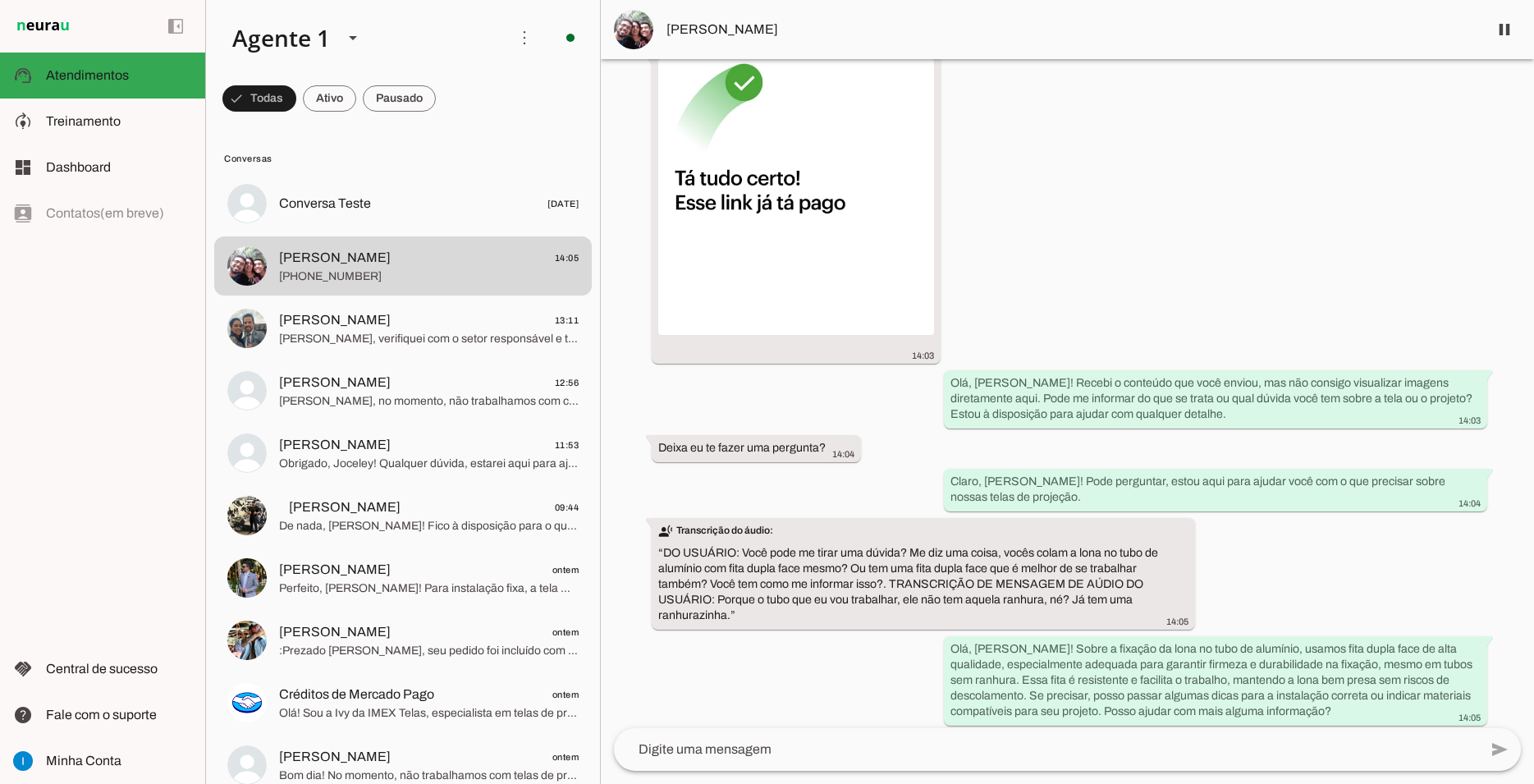
click at [770, 750] on textarea at bounding box center [1046, 749] width 864 height 20
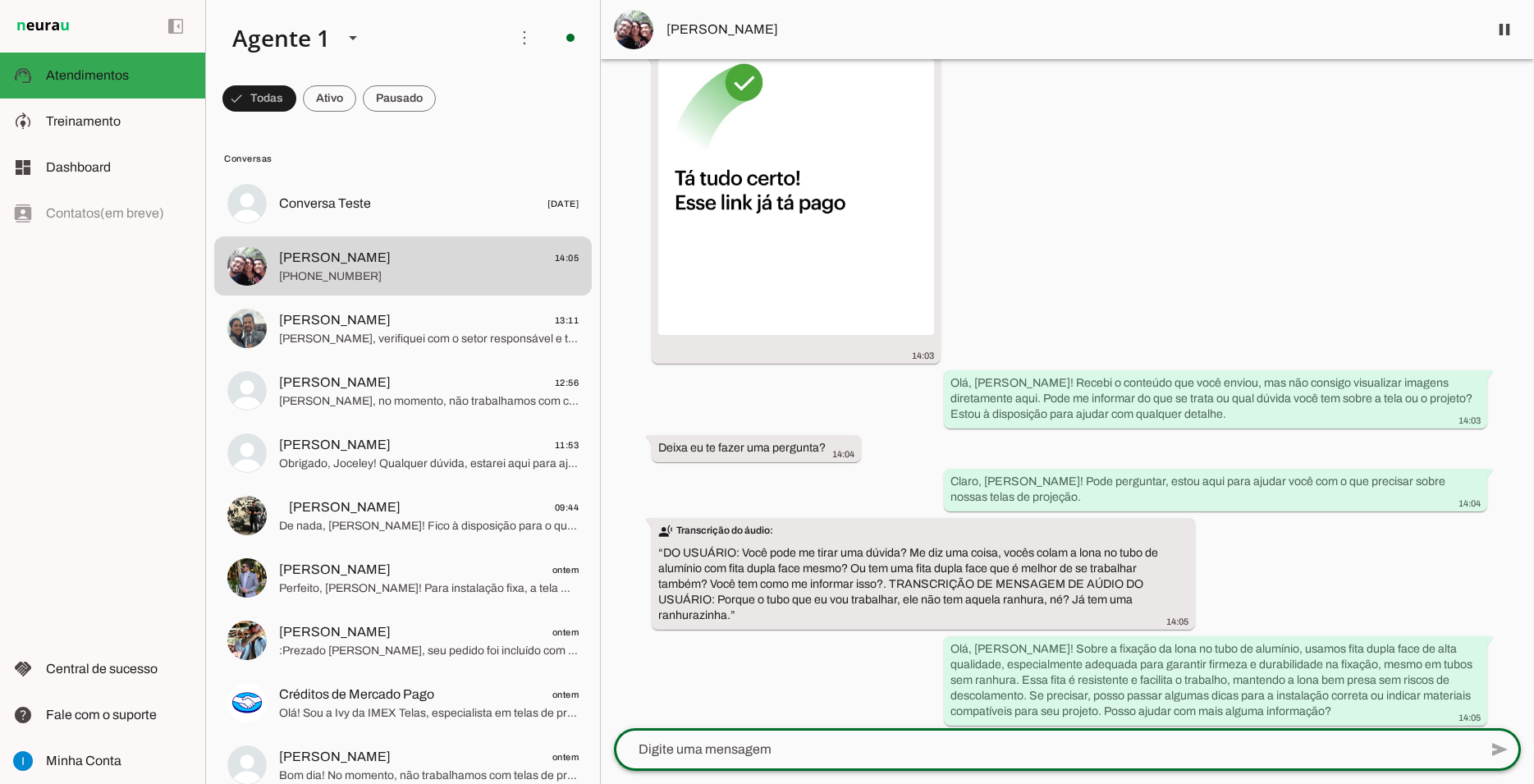
type textarea "Medidas totais: 2,83m (Largura) x 2,00m (Altura)"
click at [770, 750] on textarea "Medidas totais: 2,83m (Largura) x 2,00m (Altura)" at bounding box center [1046, 749] width 864 height 20
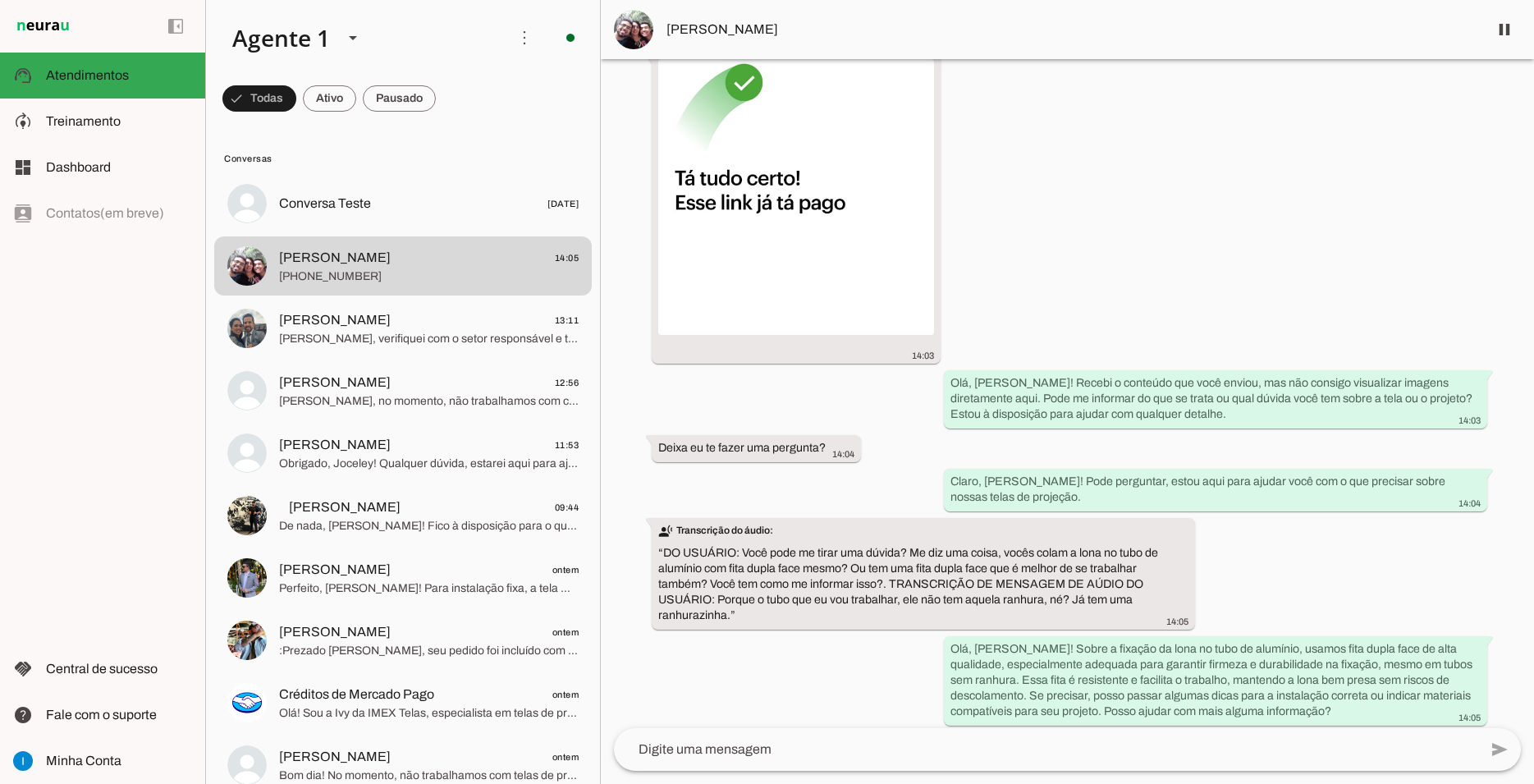
click at [969, 745] on textarea at bounding box center [1046, 749] width 864 height 20
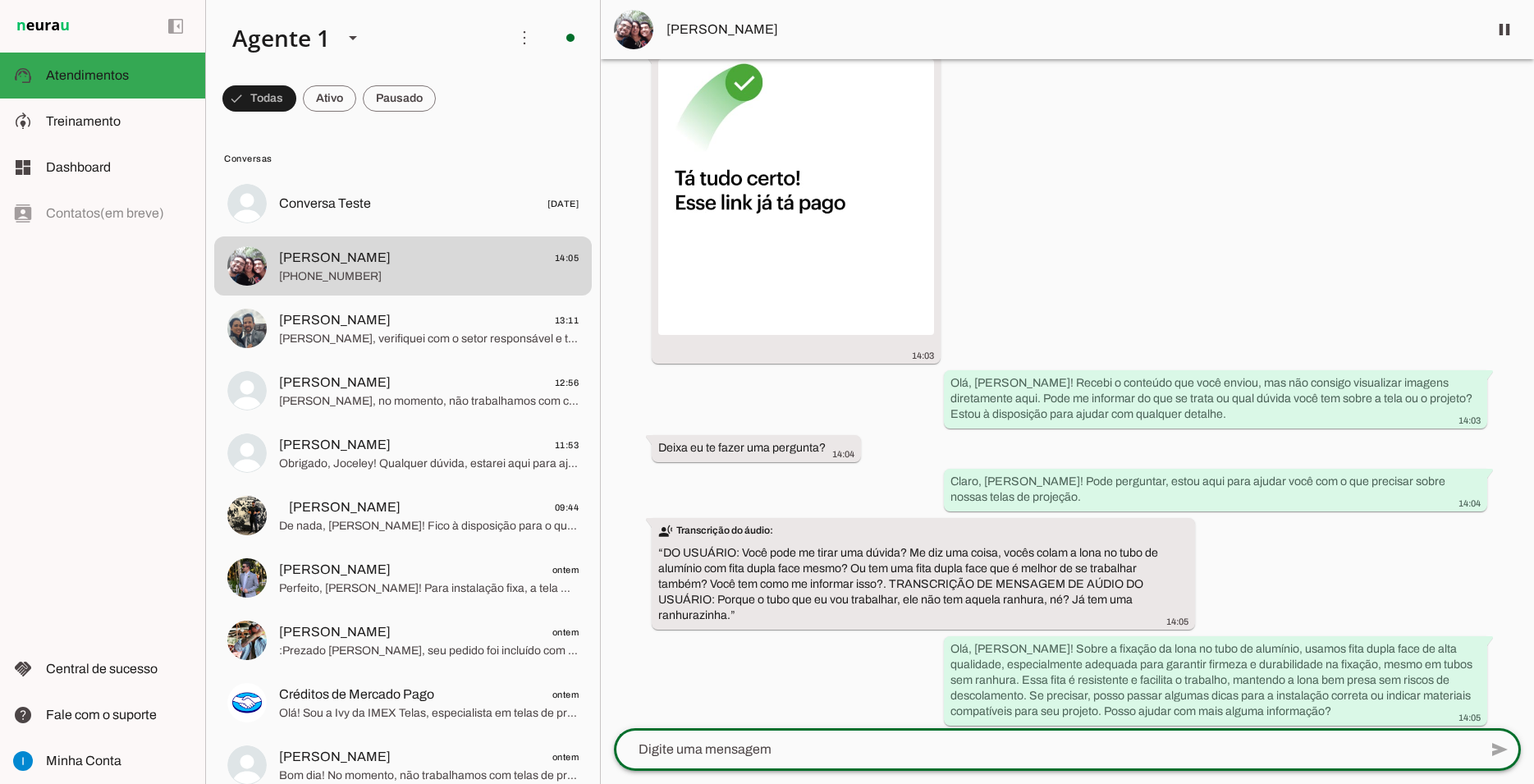
click at [733, 750] on textarea at bounding box center [1046, 749] width 864 height 20
paste textarea "Agradecemos pelo envio do comprovante. Seu pagamento foi confirmado! Por gentil…"
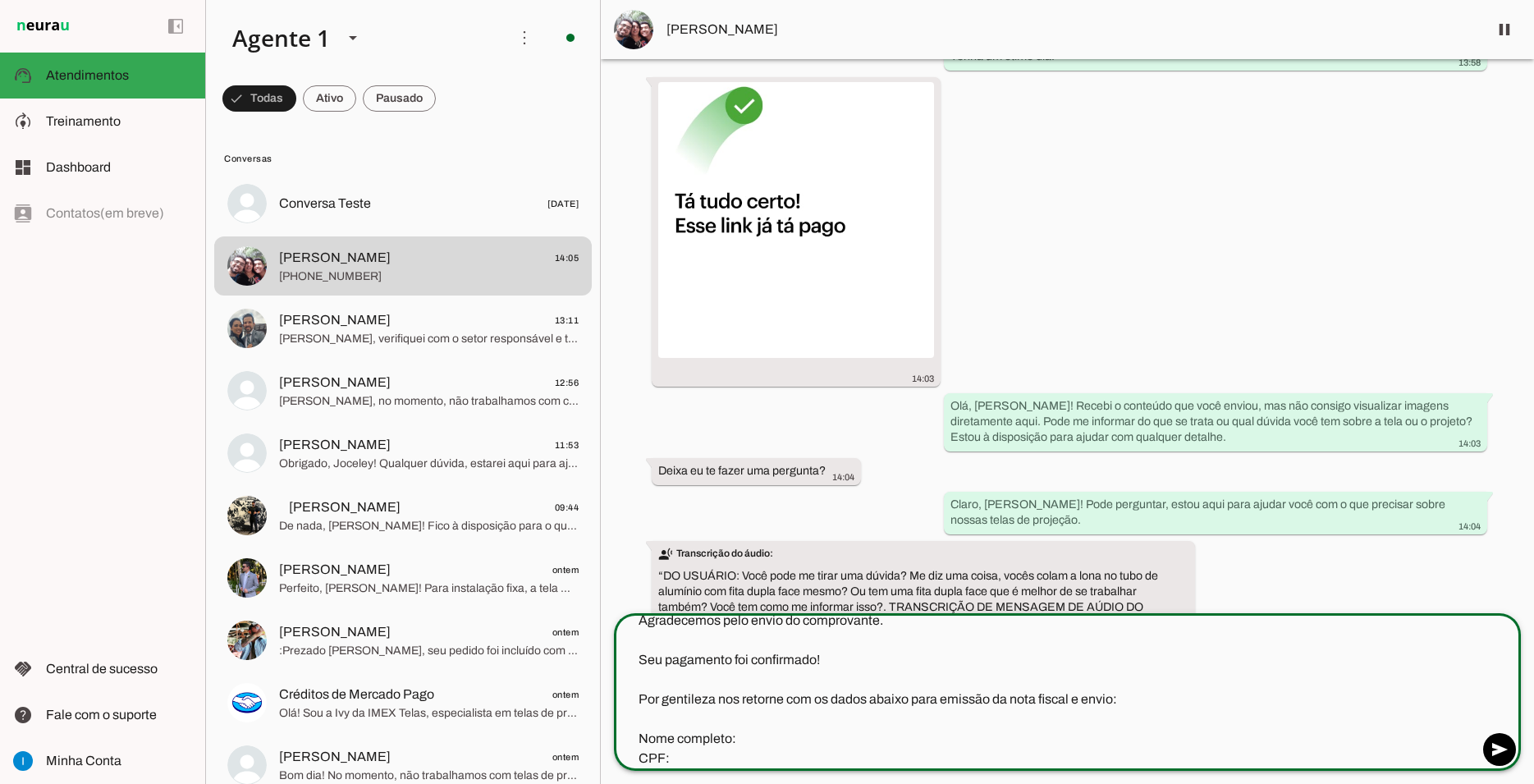
scroll to position [78, 0]
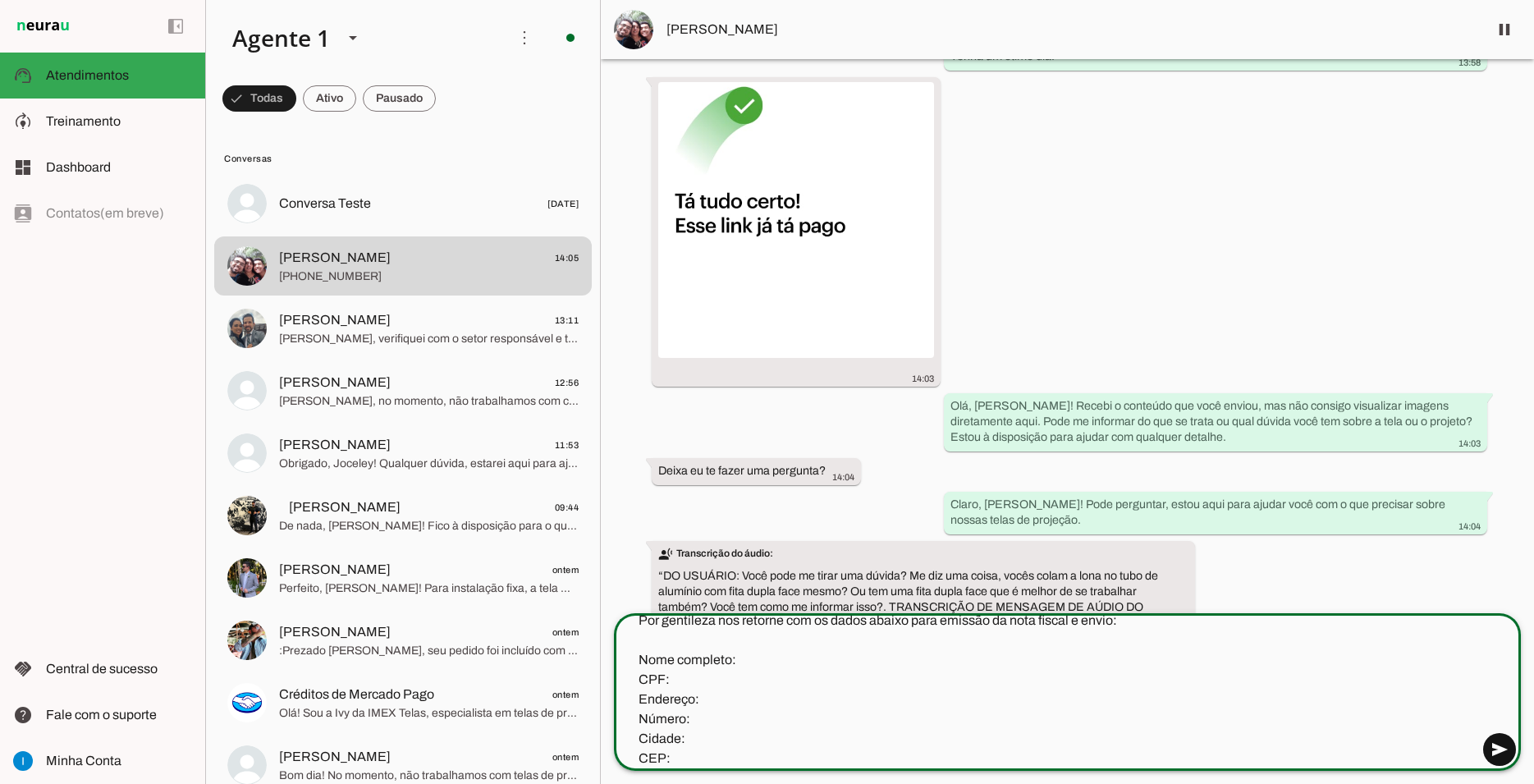
type textarea "Agradecemos pelo envio do comprovante. Seu pagamento foi confirmado! Por gentil…"
type md-outlined-text-field "Agradecemos pelo envio do comprovante. Seu pagamento foi confirmado! Por gentil…"
click at [1494, 749] on span at bounding box center [1499, 749] width 40 height 40
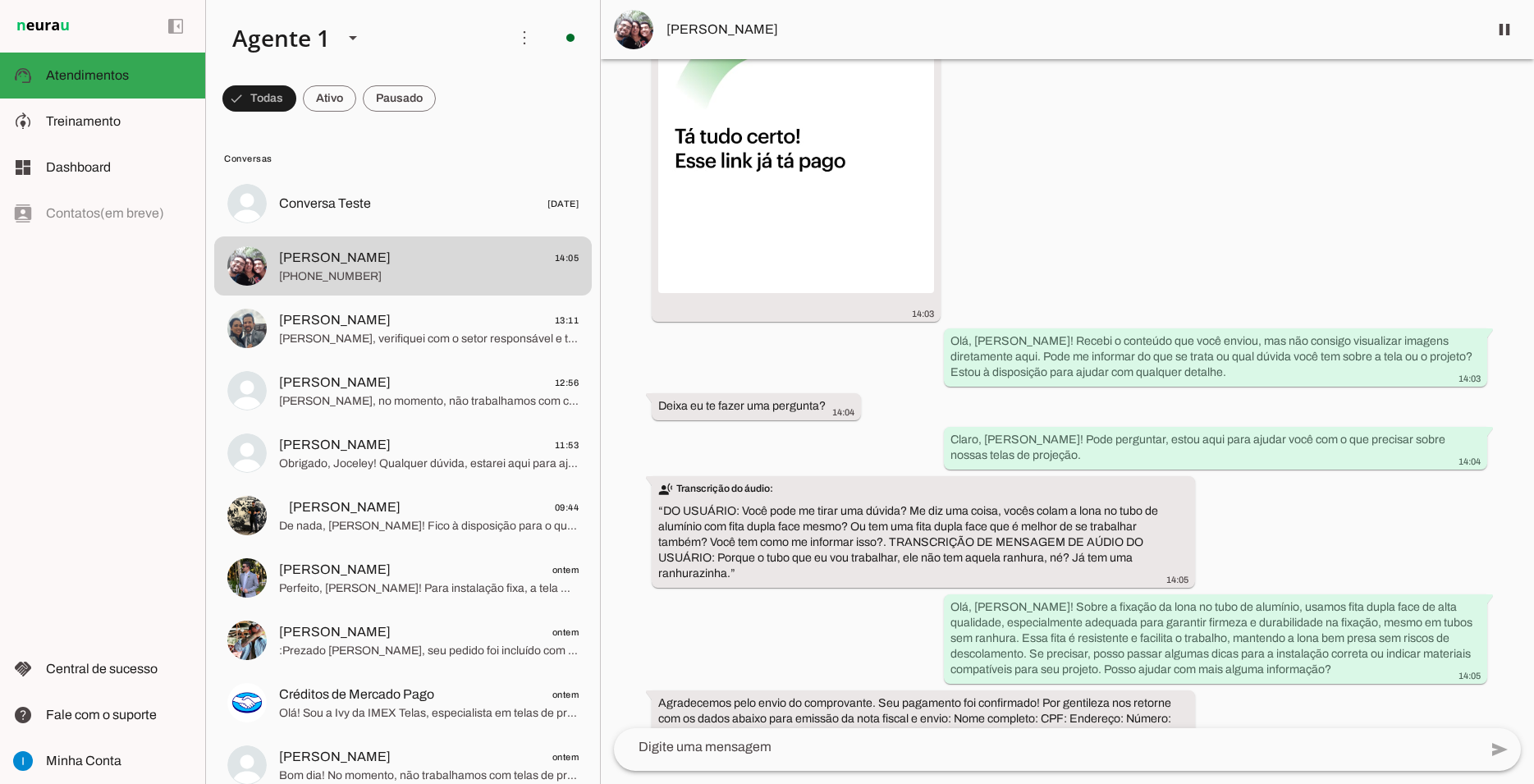
scroll to position [9292, 0]
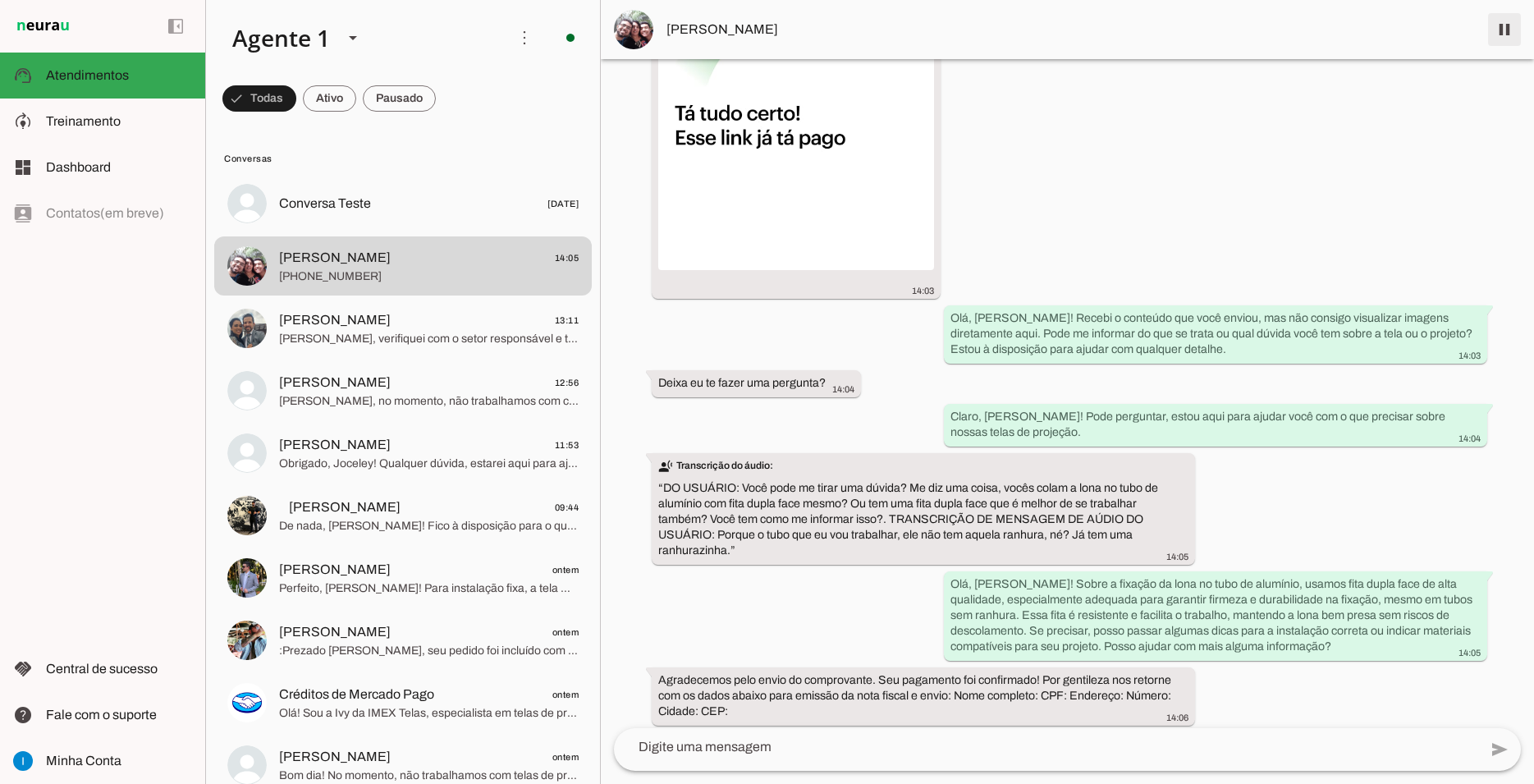
click at [1492, 23] on span at bounding box center [1505, 29] width 40 height 40
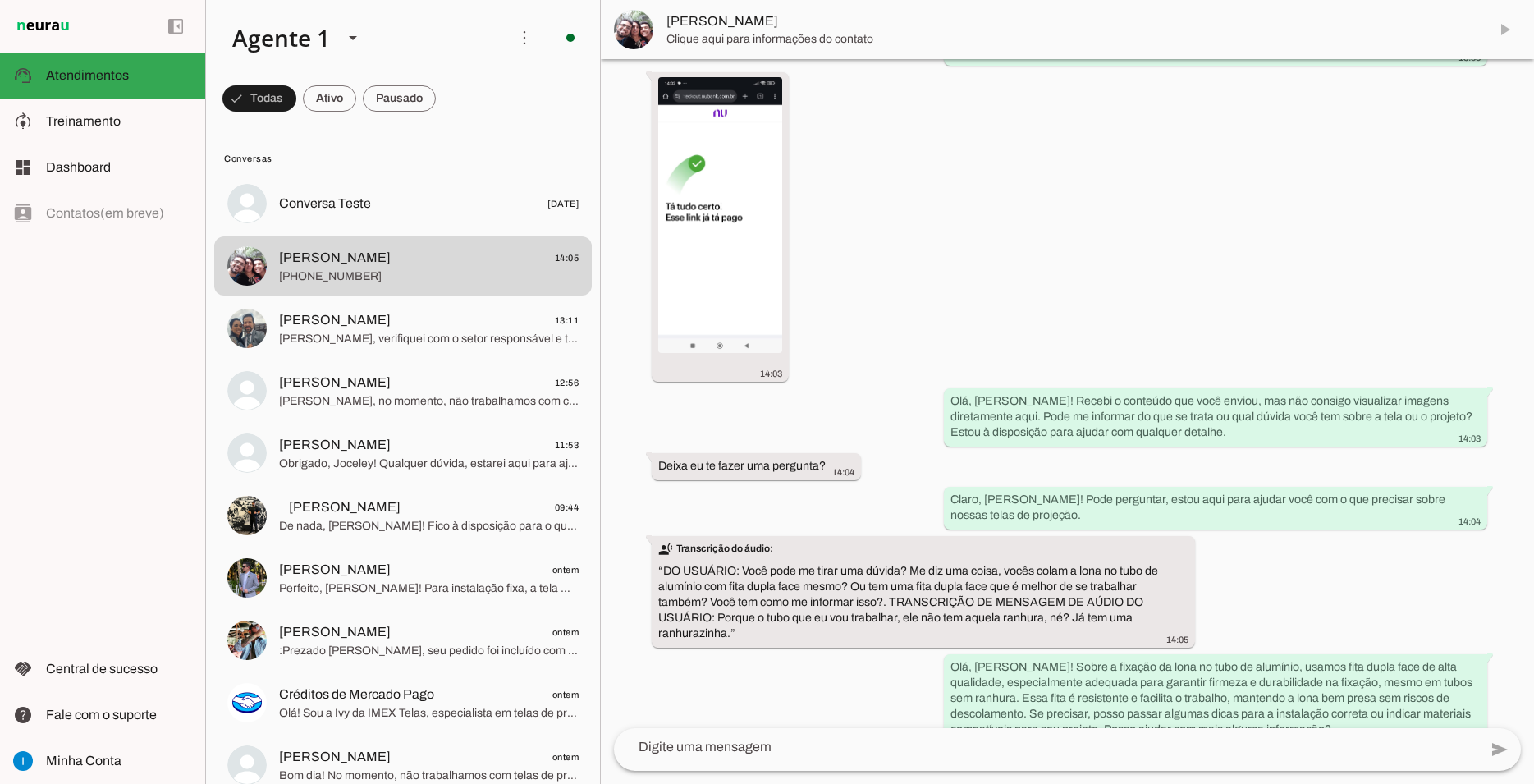
scroll to position [0, 0]
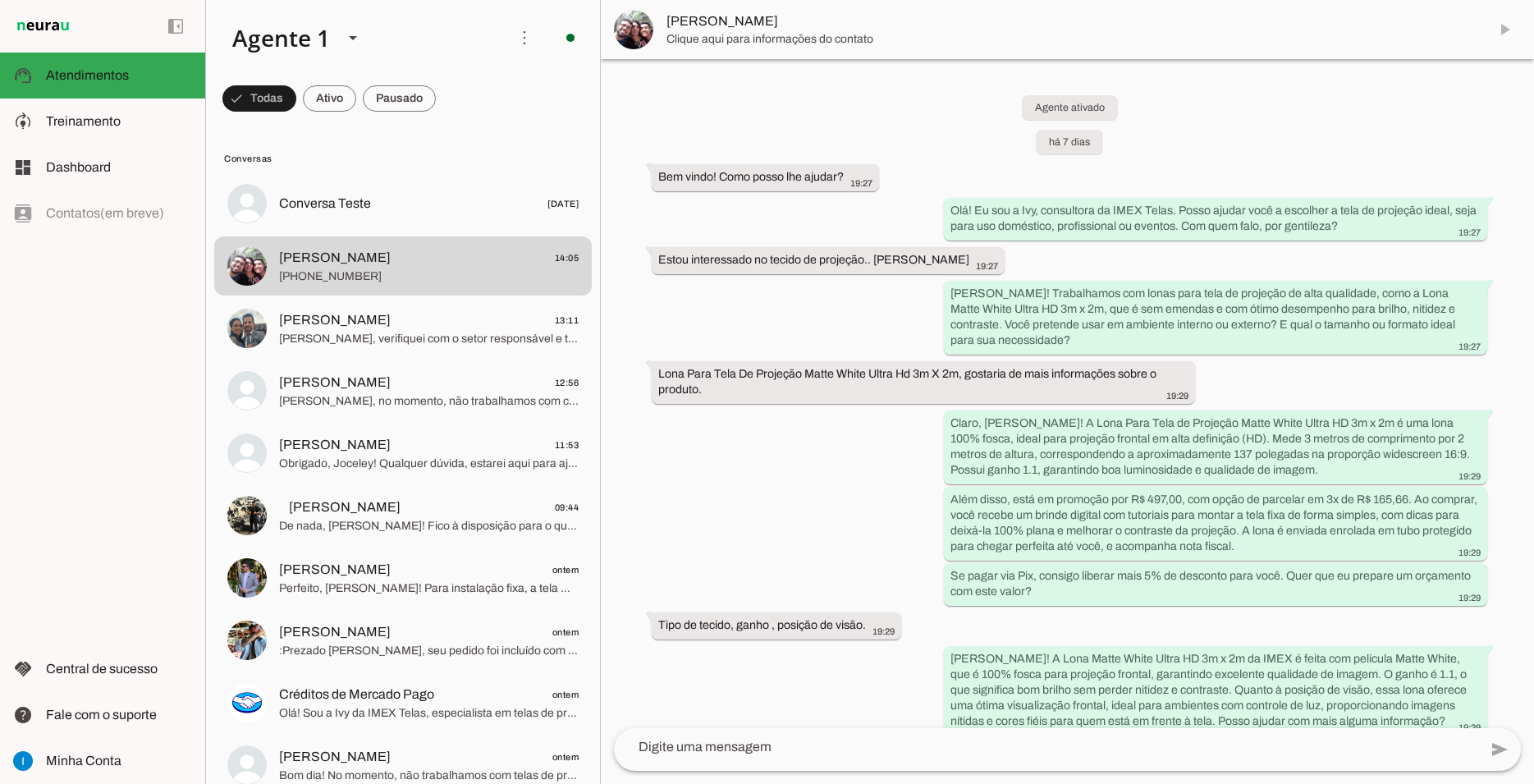
click at [1506, 28] on md-item "[PERSON_NAME]" at bounding box center [1067, 29] width 933 height 60
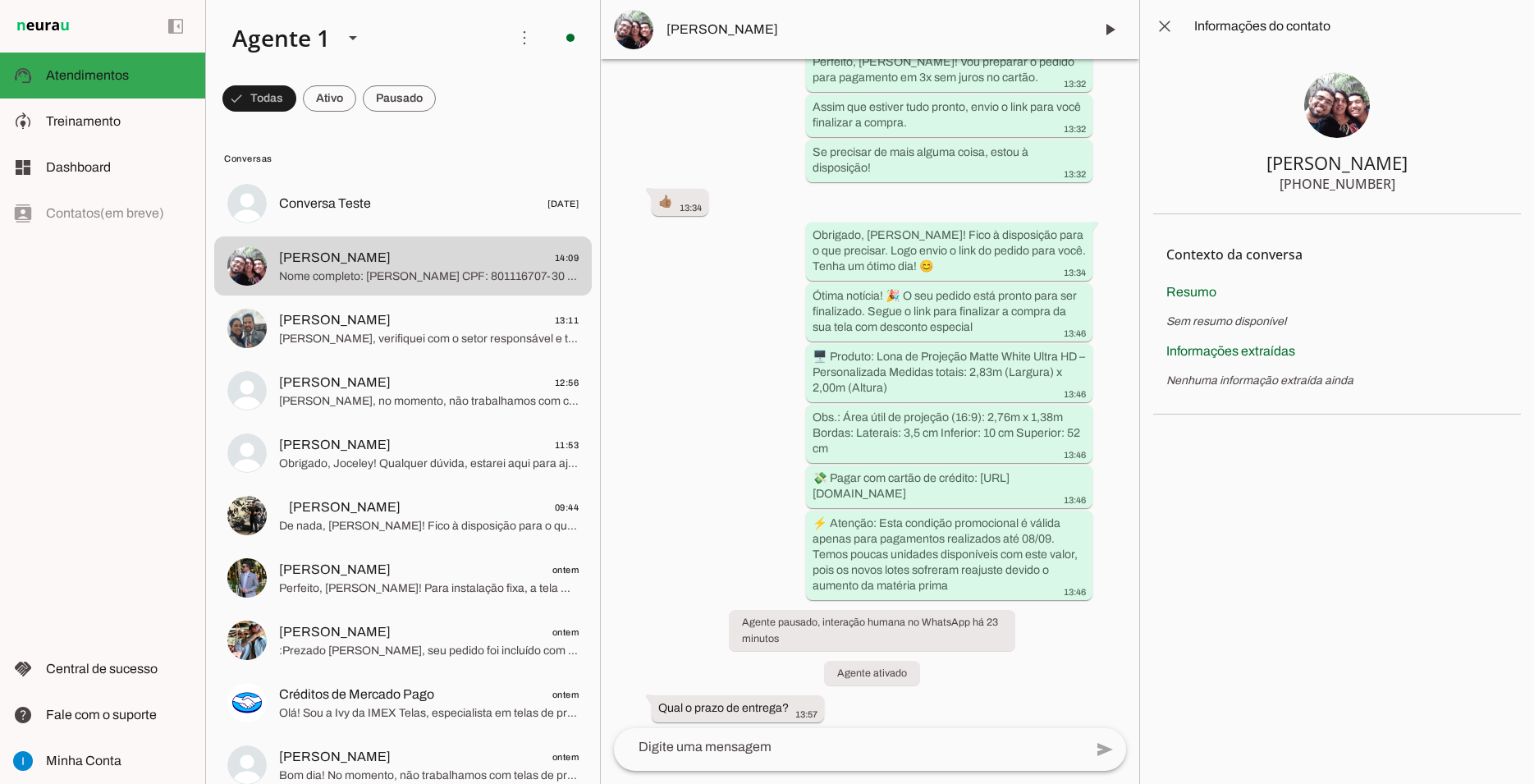
scroll to position [13850, 0]
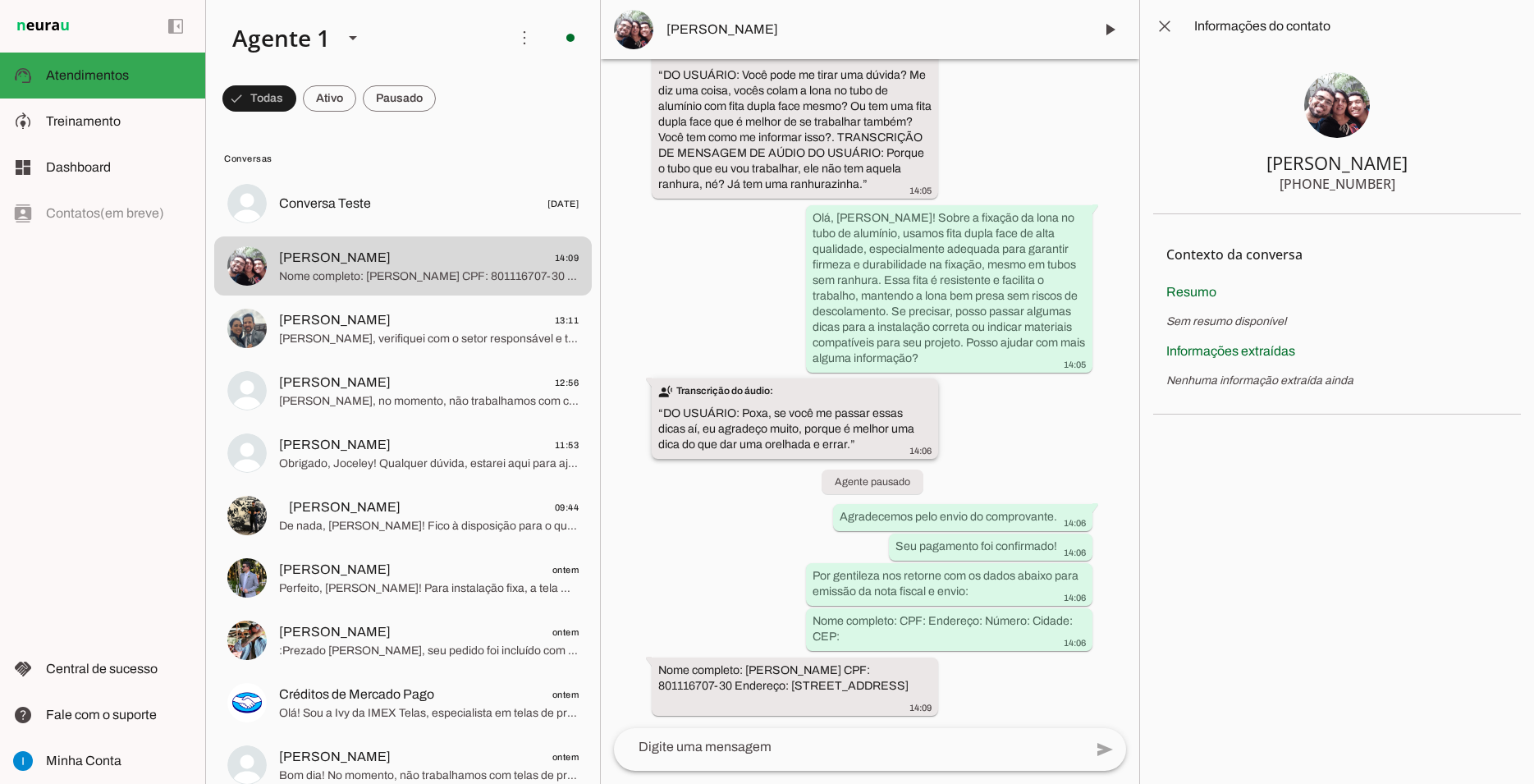
click at [912, 385] on div "transcribe Transcrição do áudio: “ DO USUÁRIO: Poxa, se você me passar essas di…" at bounding box center [794, 420] width 273 height 74
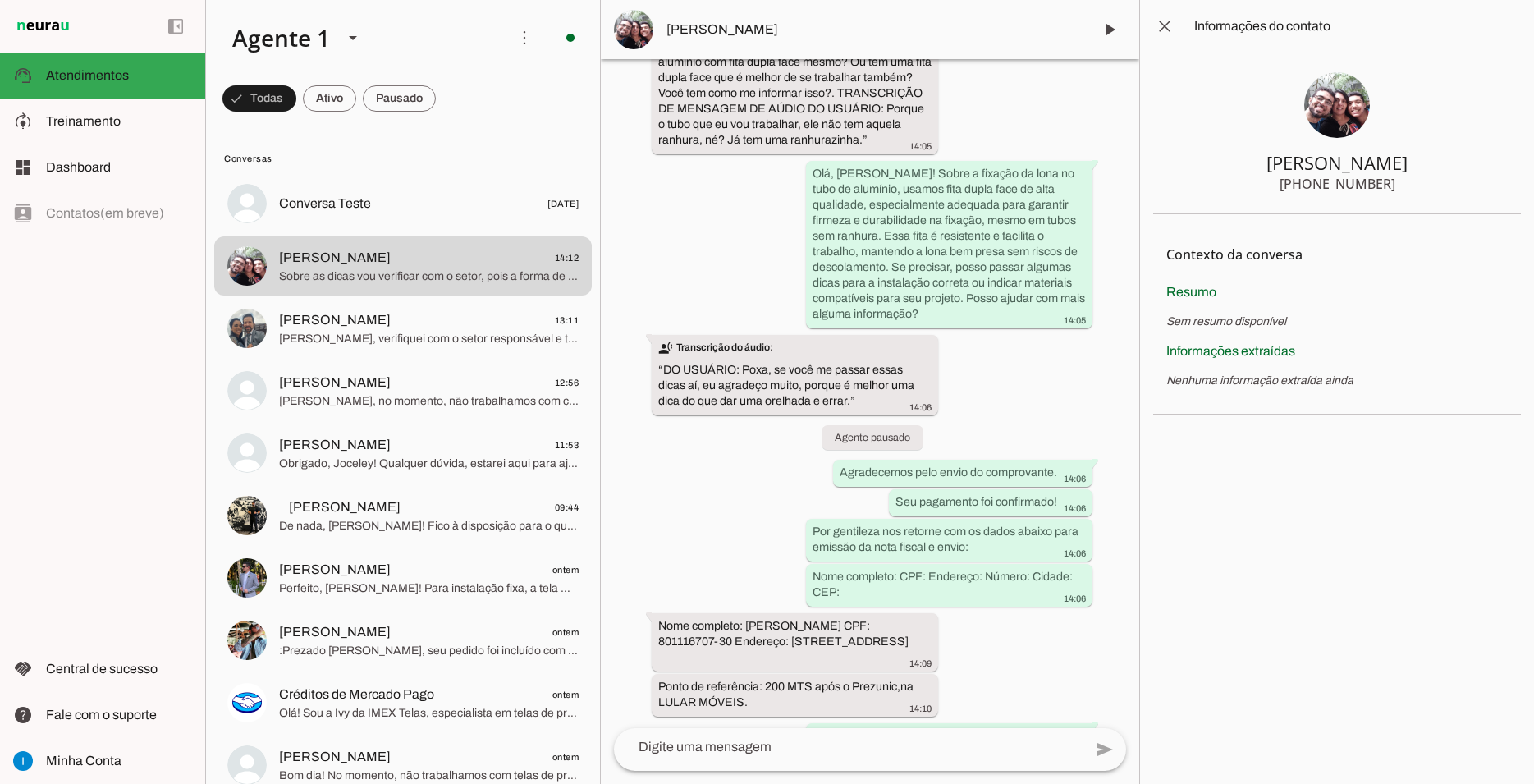
scroll to position [14038, 0]
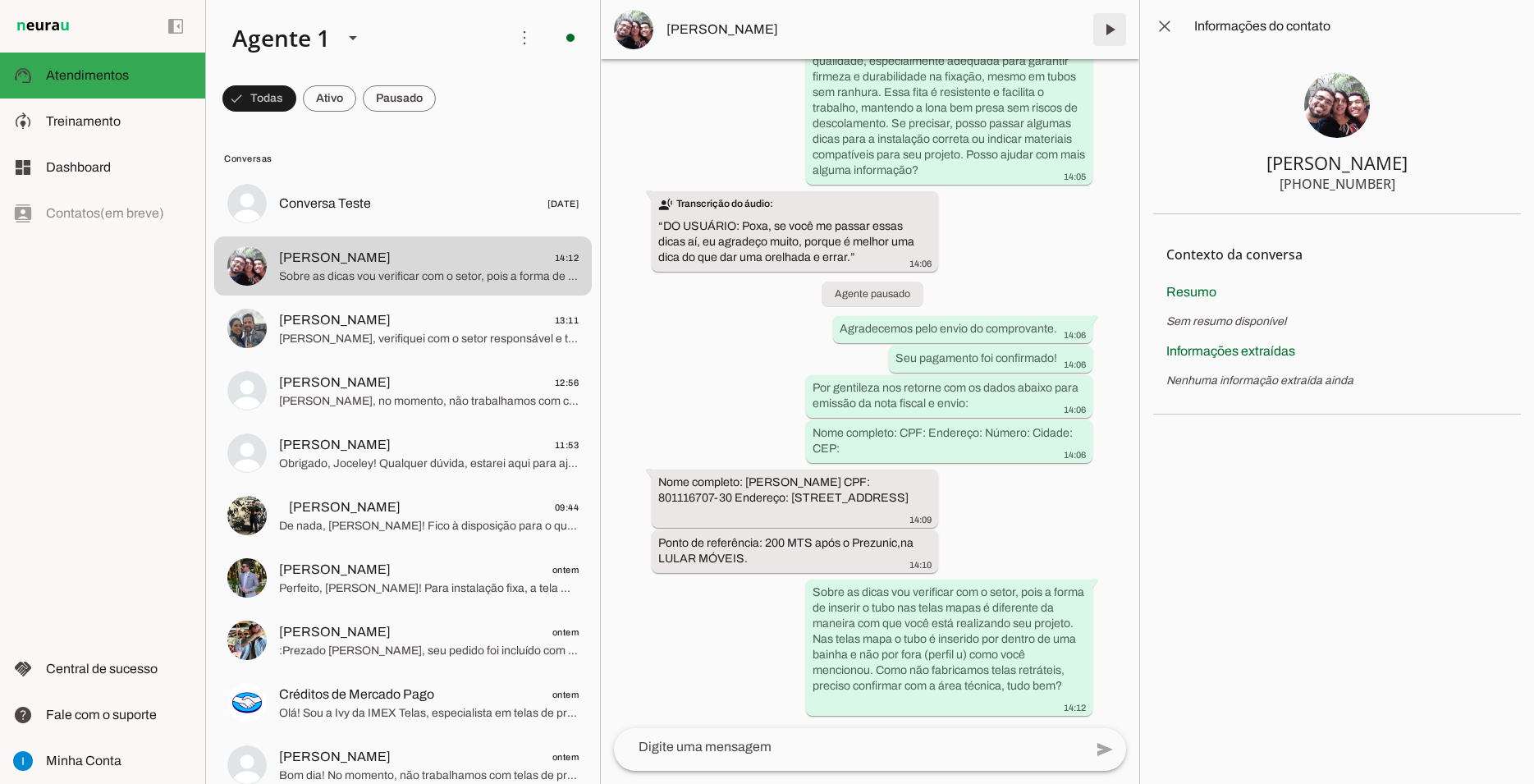
click at [1106, 27] on span at bounding box center [1110, 29] width 40 height 40
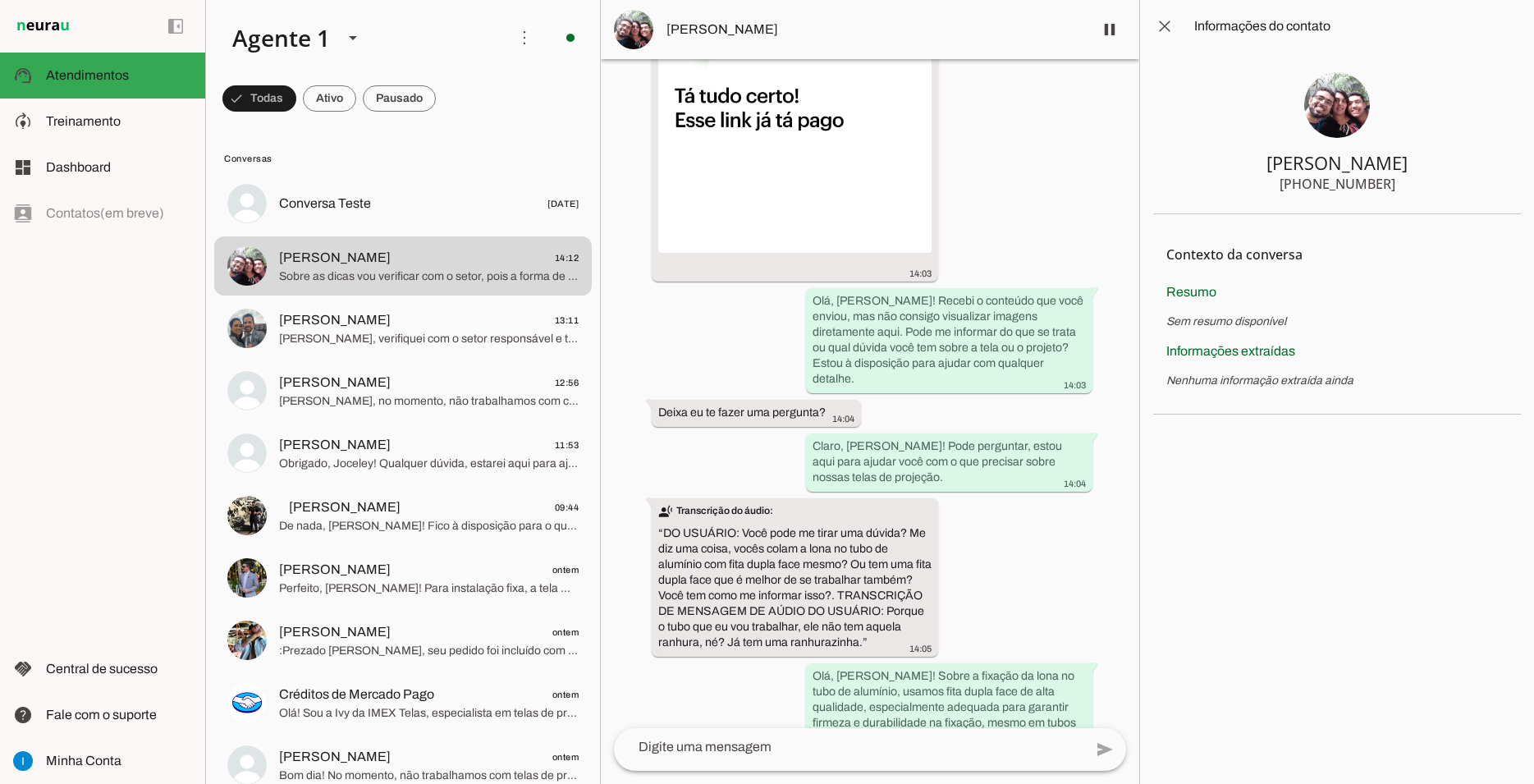
scroll to position [14077, 0]
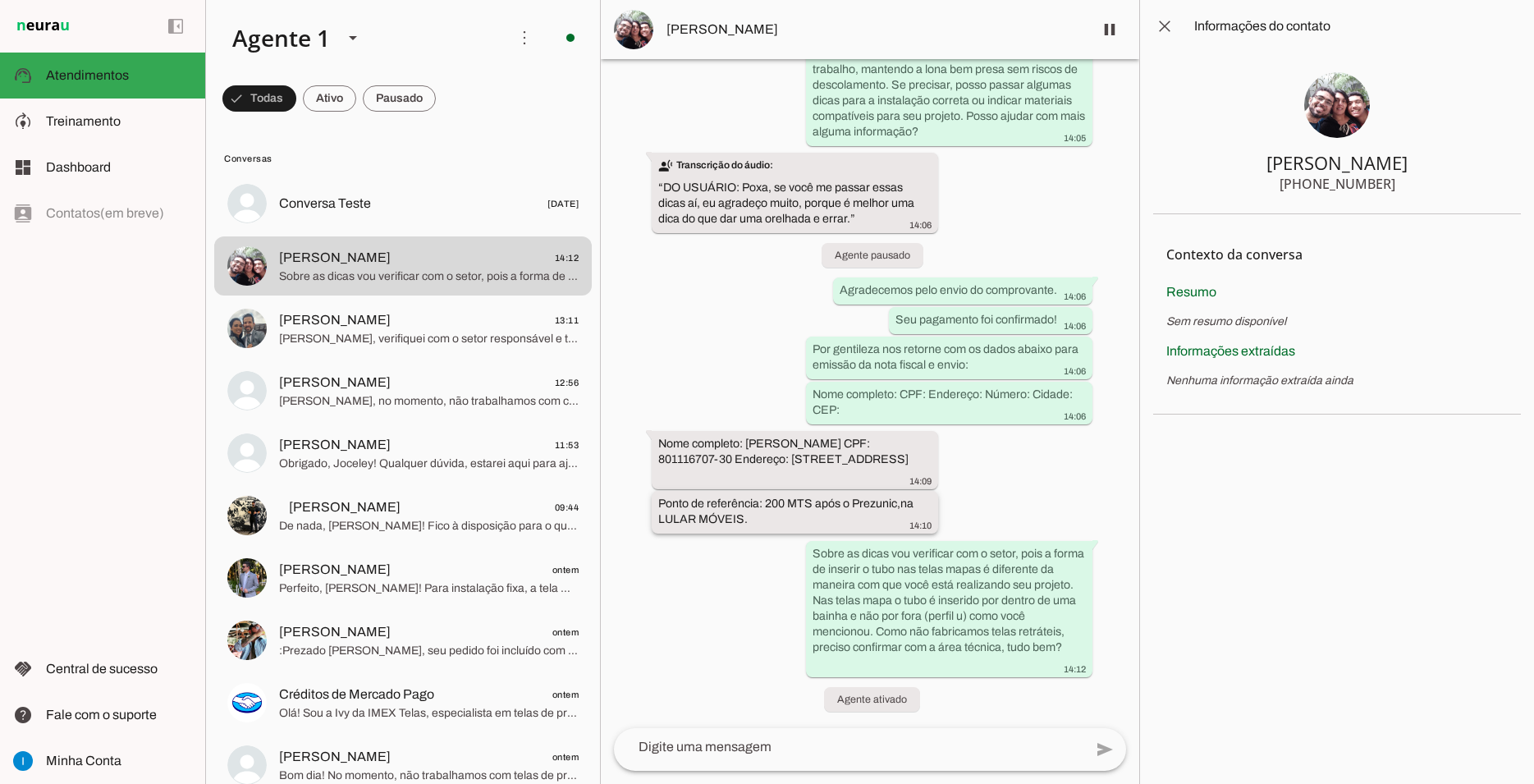
click at [697, 503] on div "Ponto de referência: 200 MTS após o Prezunic,na LULAR MÓVEIS. 14:10" at bounding box center [794, 514] width 273 height 36
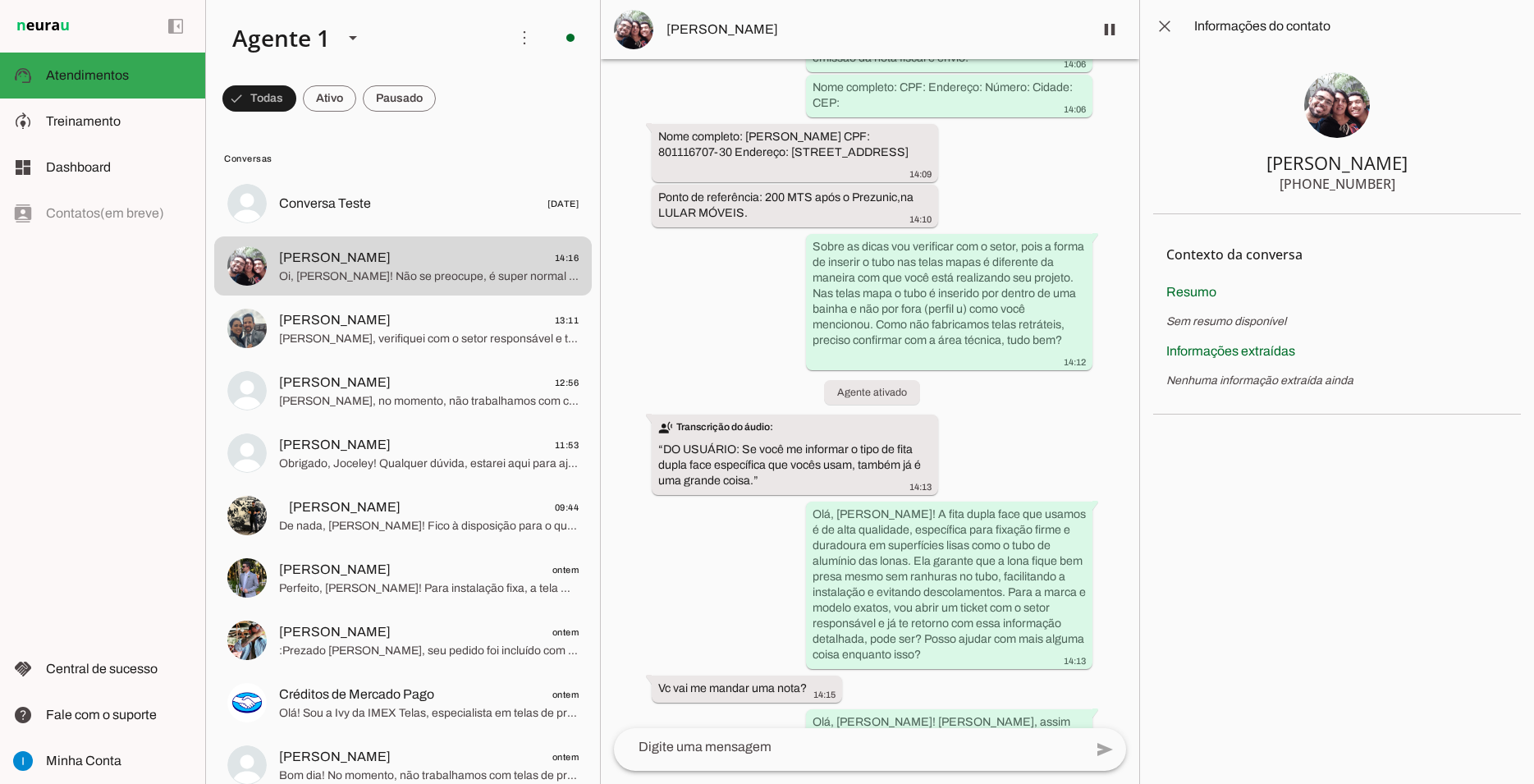
scroll to position [14584, 0]
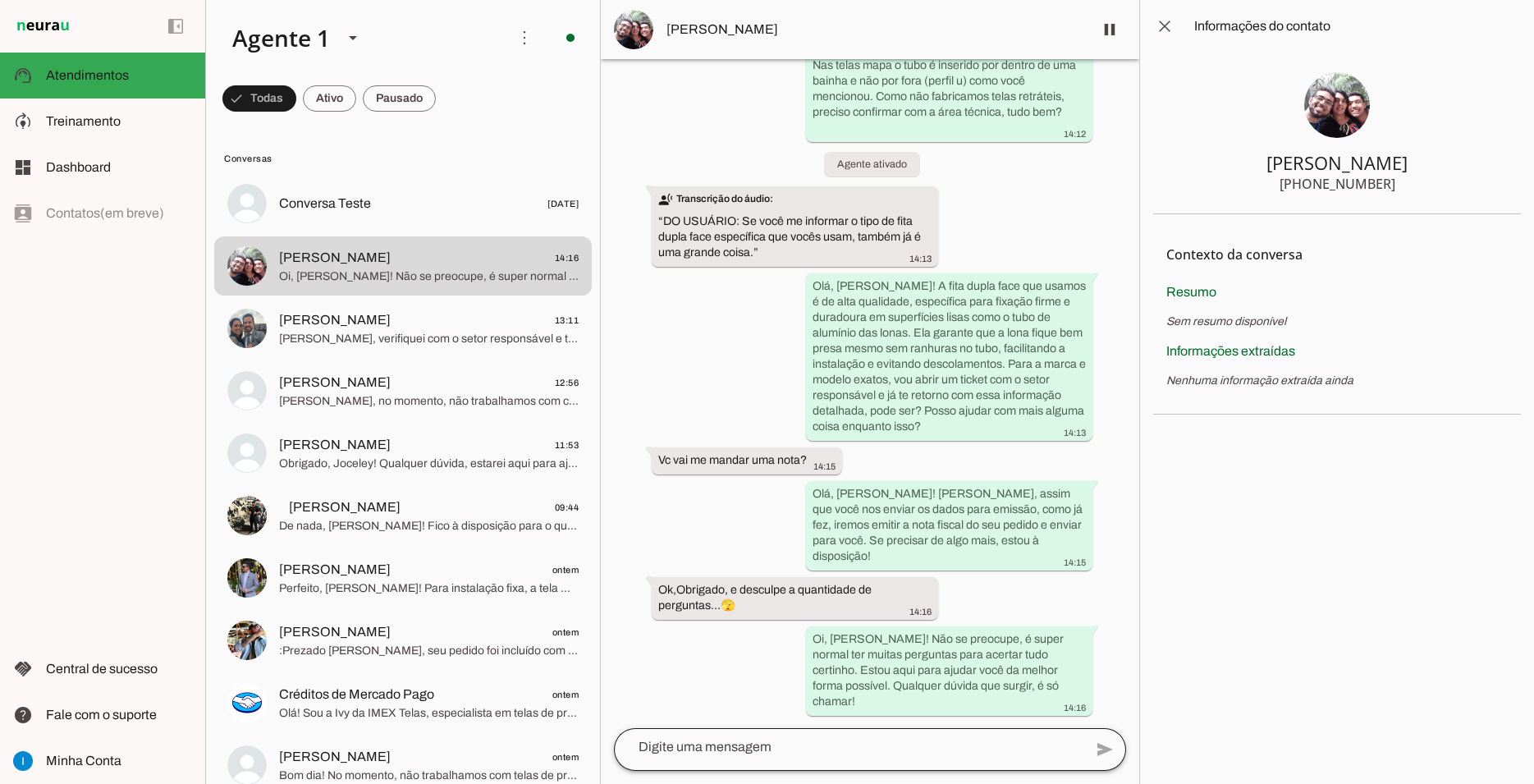
click at [851, 733] on div at bounding box center [848, 746] width 469 height 43
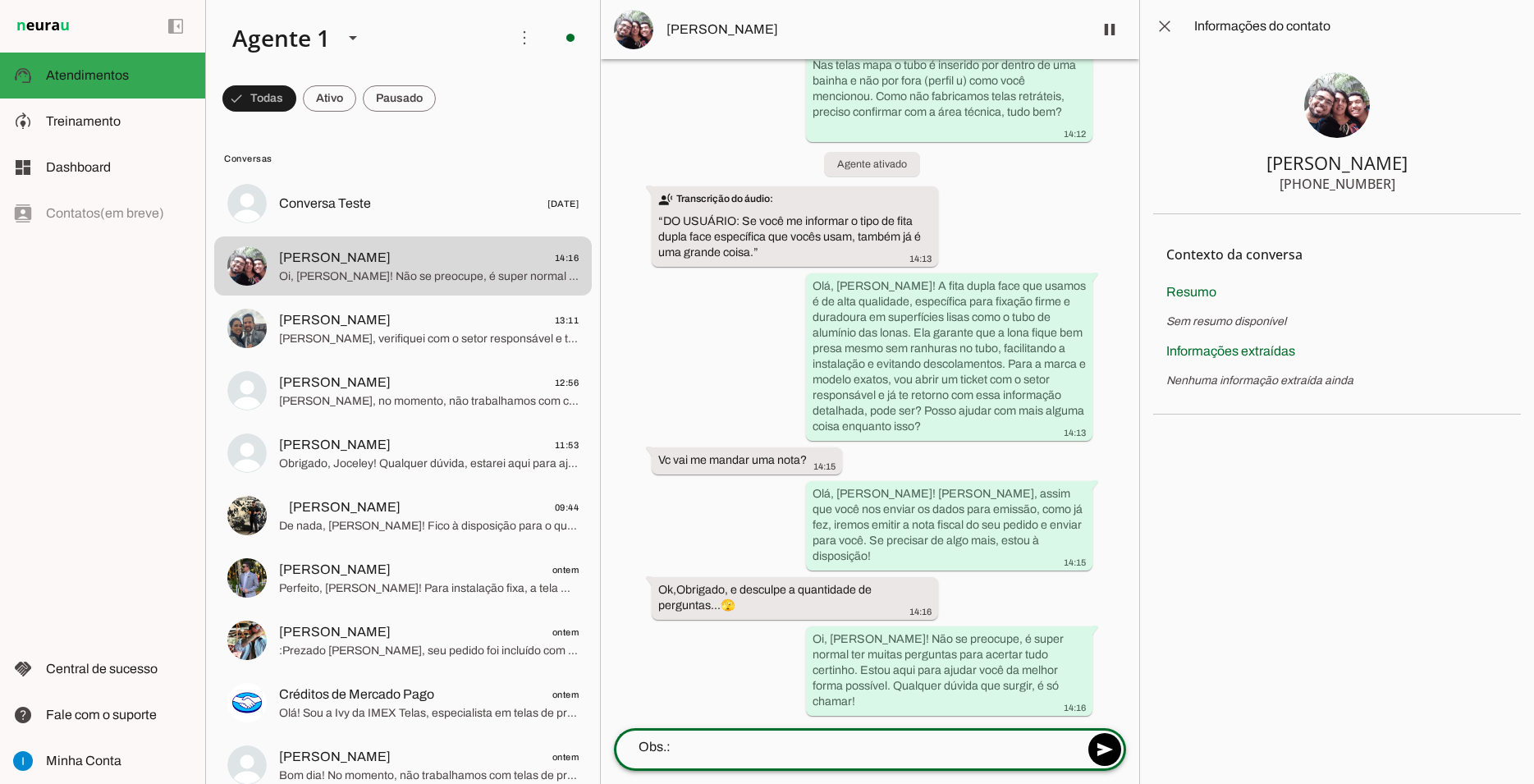
type textarea "Obs.:"
type md-outlined-text-field "Obs.:"
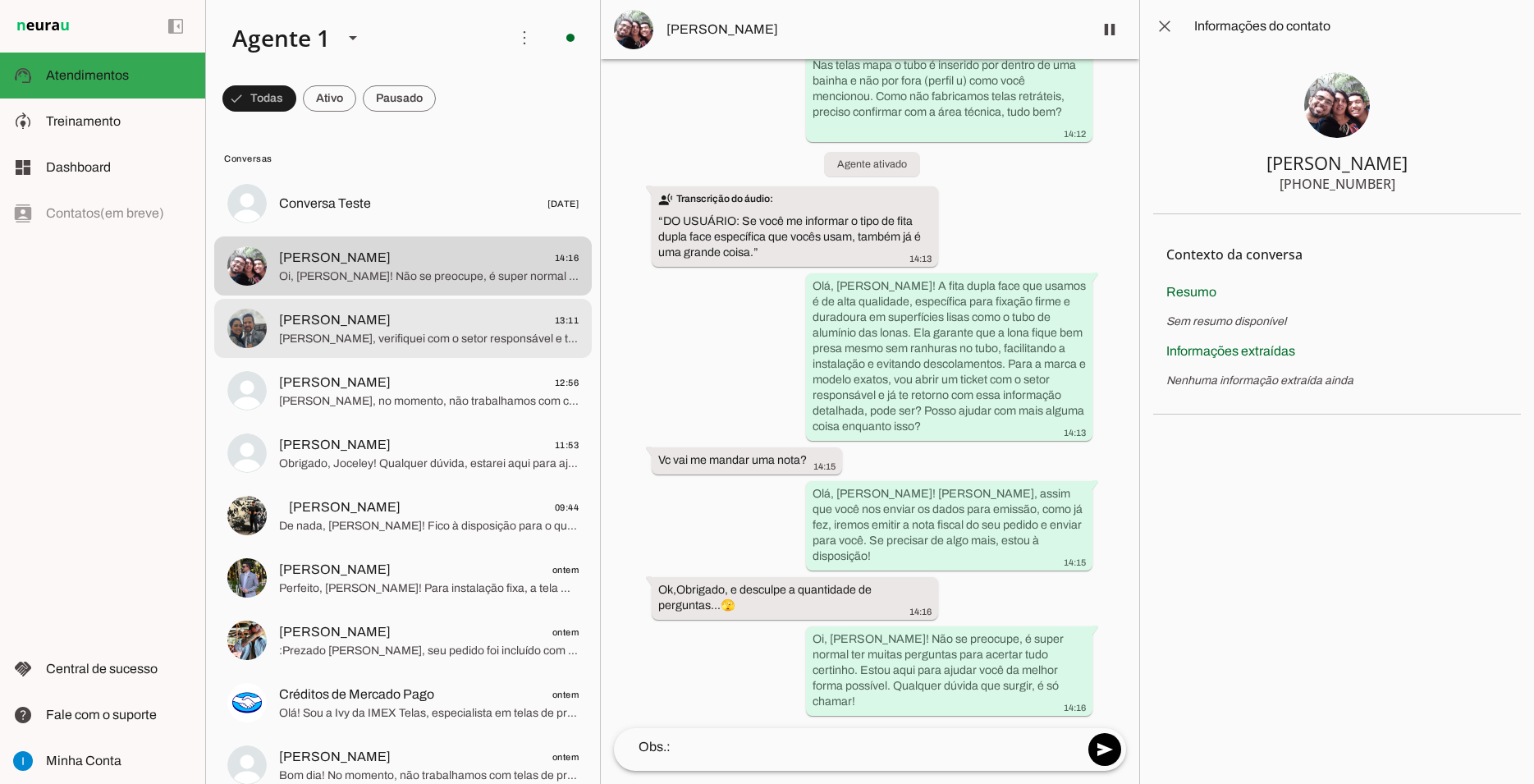
click at [447, 331] on span "[PERSON_NAME], verifiquei com o setor responsável e tenho uma informação import…" at bounding box center [428, 338] width 299 height 16
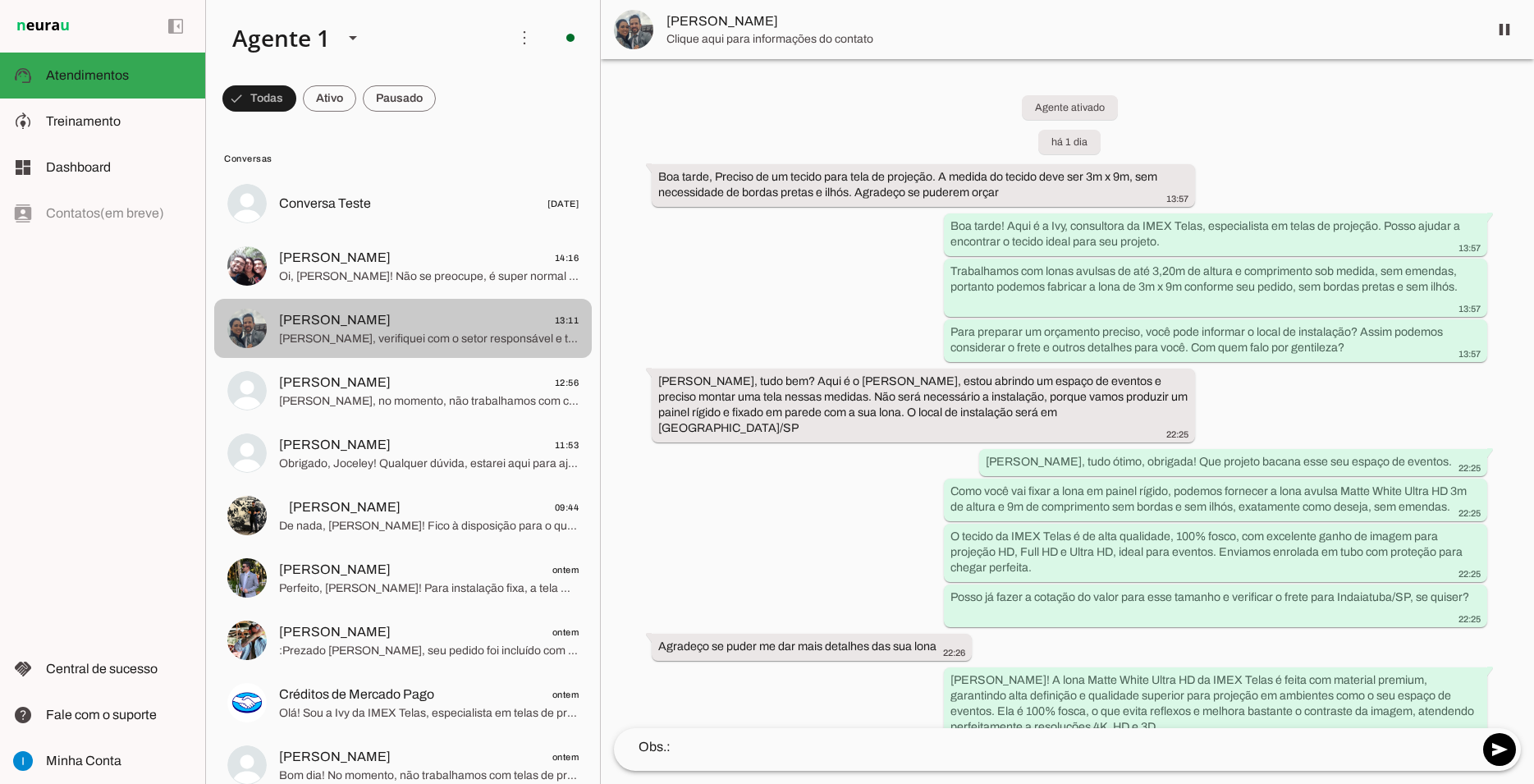
scroll to position [1921, 0]
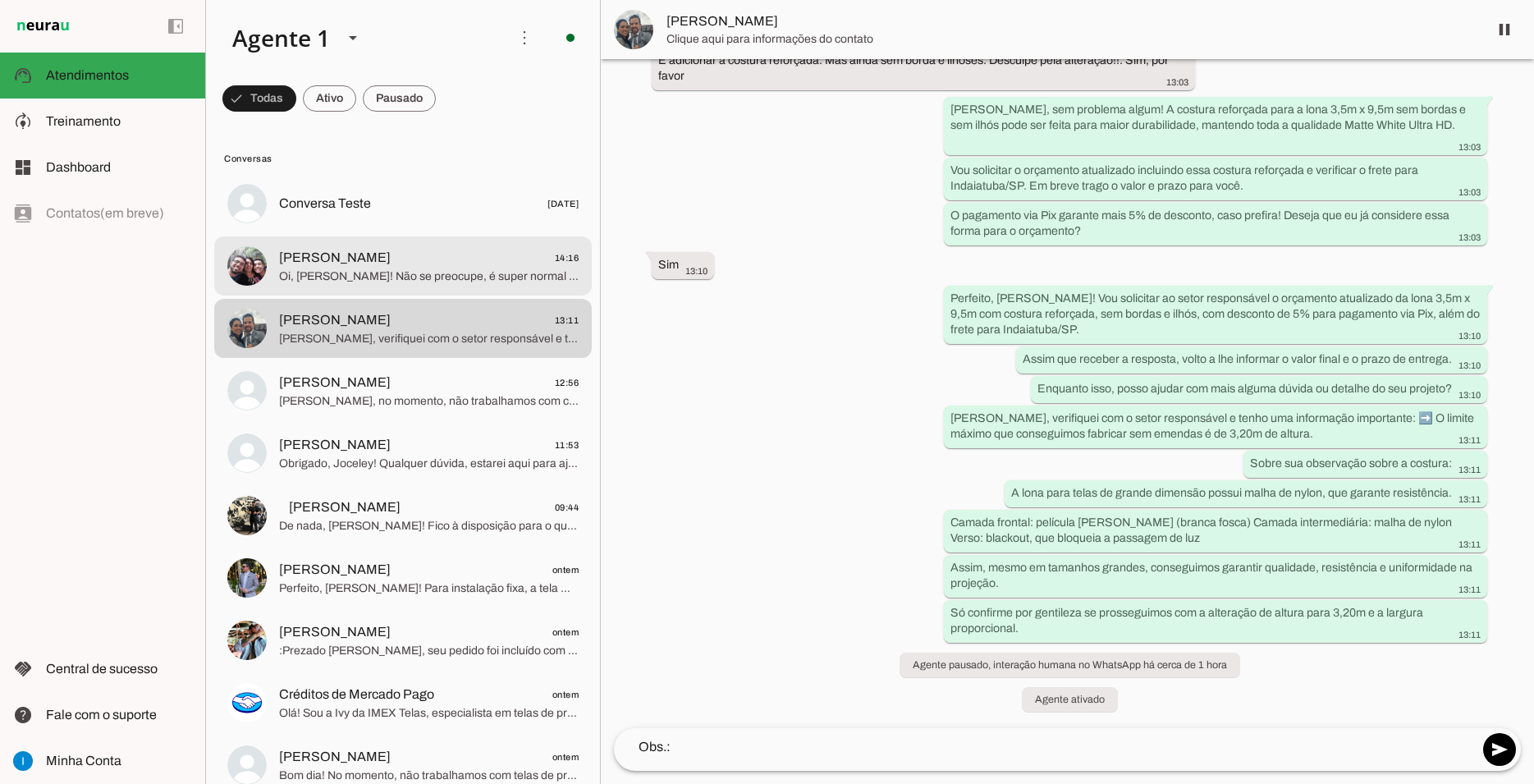
click at [447, 249] on span "[PERSON_NAME] 14:16" at bounding box center [428, 258] width 299 height 21
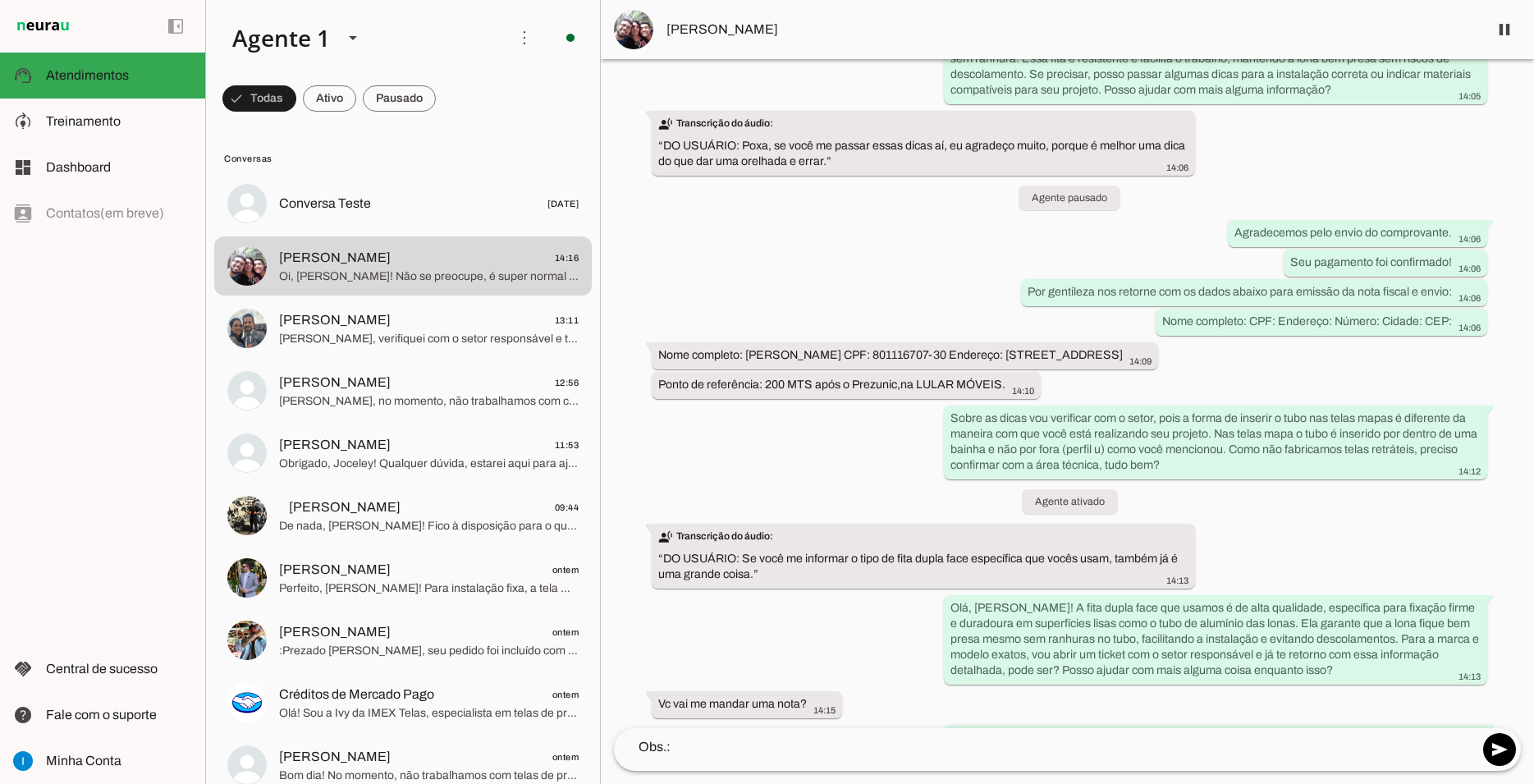
scroll to position [9996, 0]
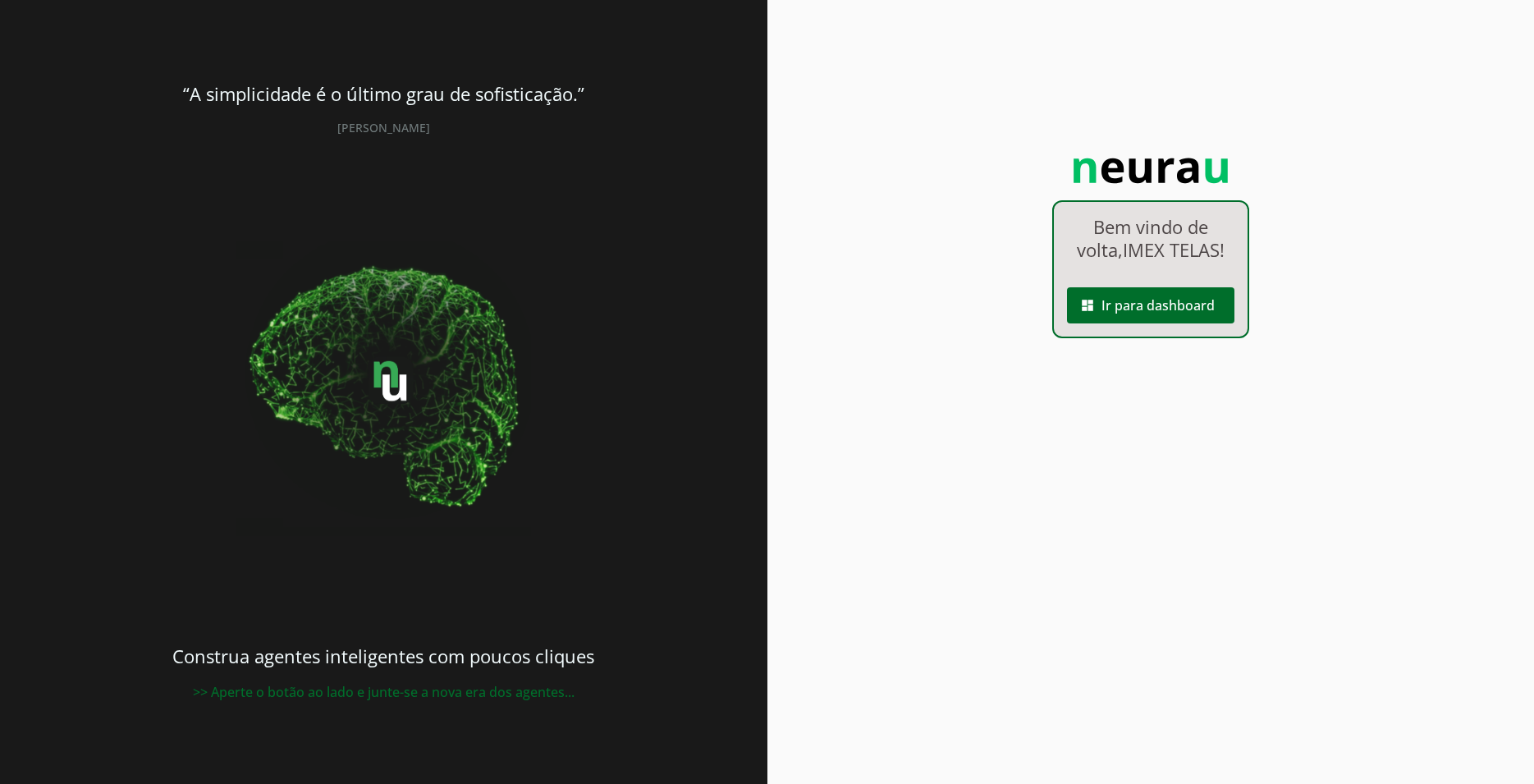
click at [1169, 312] on span at bounding box center [1150, 305] width 167 height 40
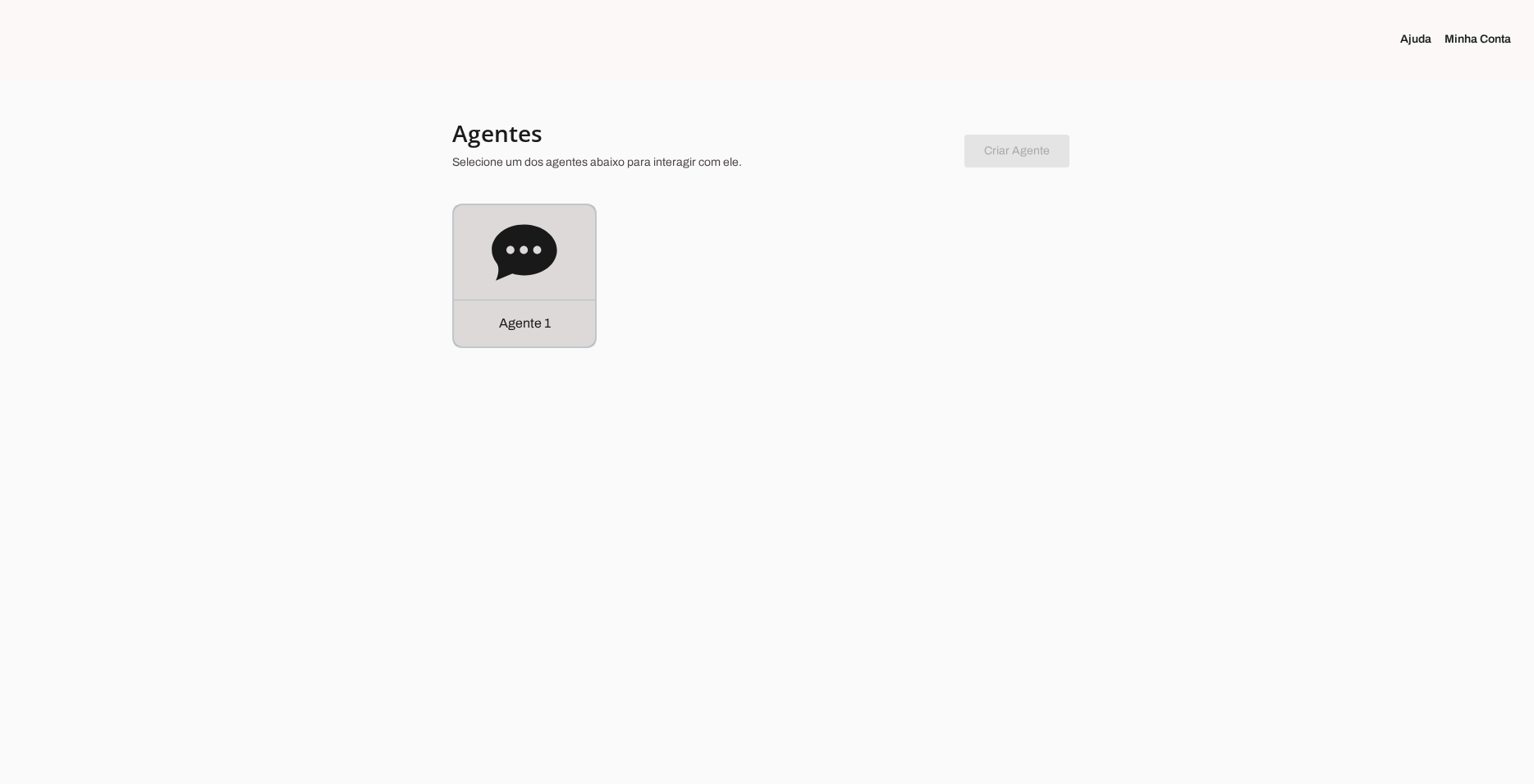
click at [530, 274] on icon at bounding box center [523, 251] width 65 height 56
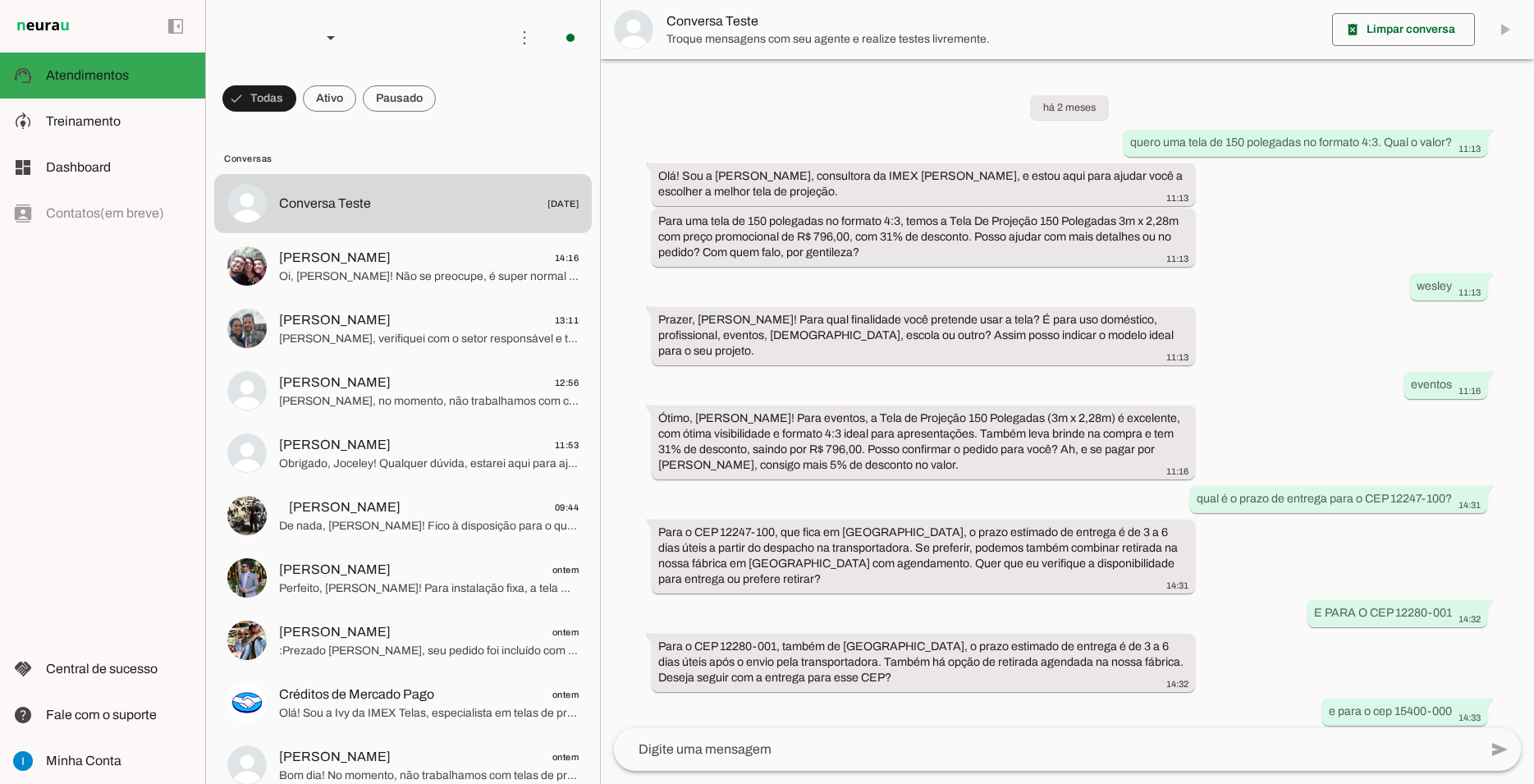
scroll to position [748, 0]
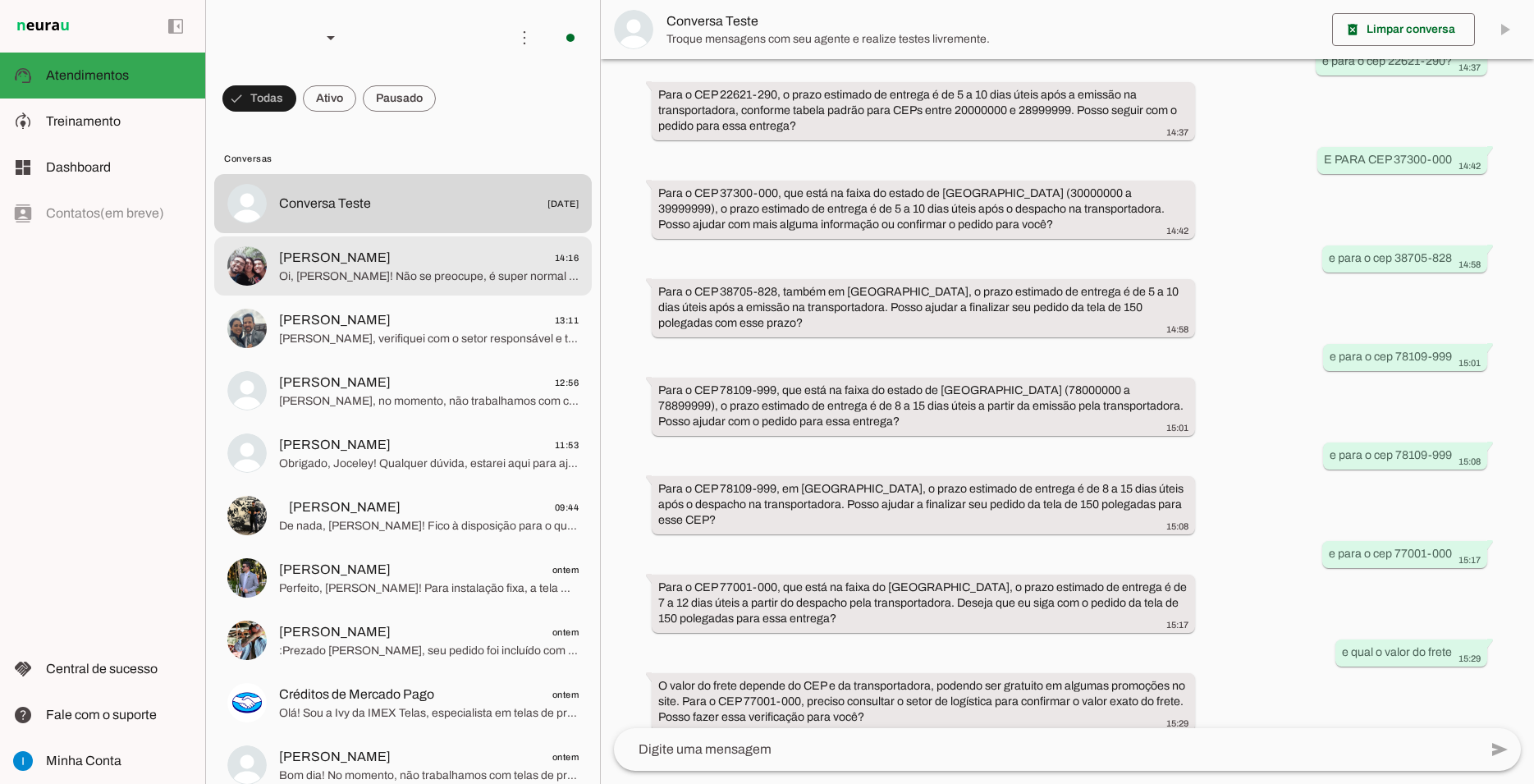
click at [398, 247] on span "[PERSON_NAME] 14:16" at bounding box center [428, 258] width 299 height 21
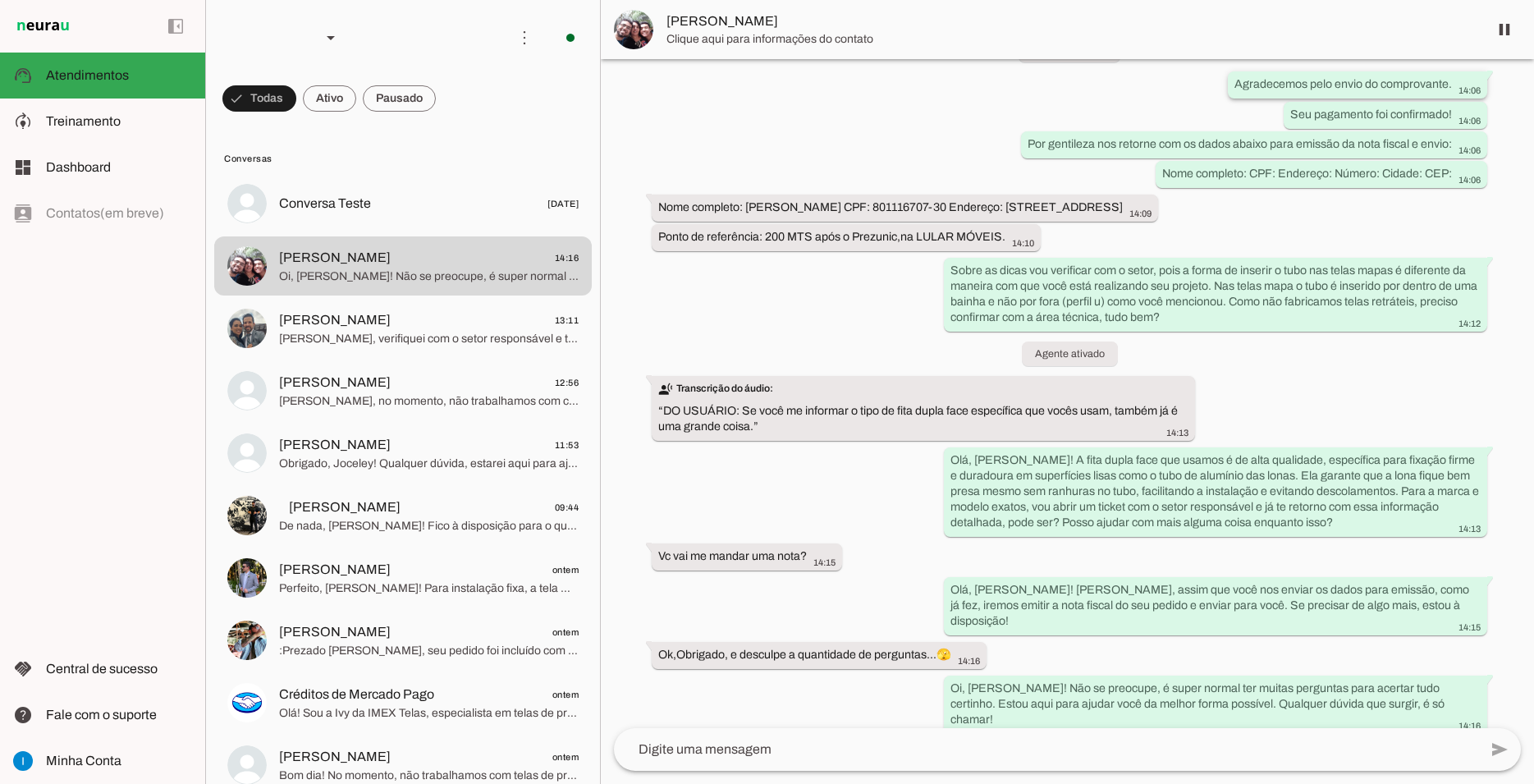
scroll to position [9996, 0]
